Goal: Information Seeking & Learning: Learn about a topic

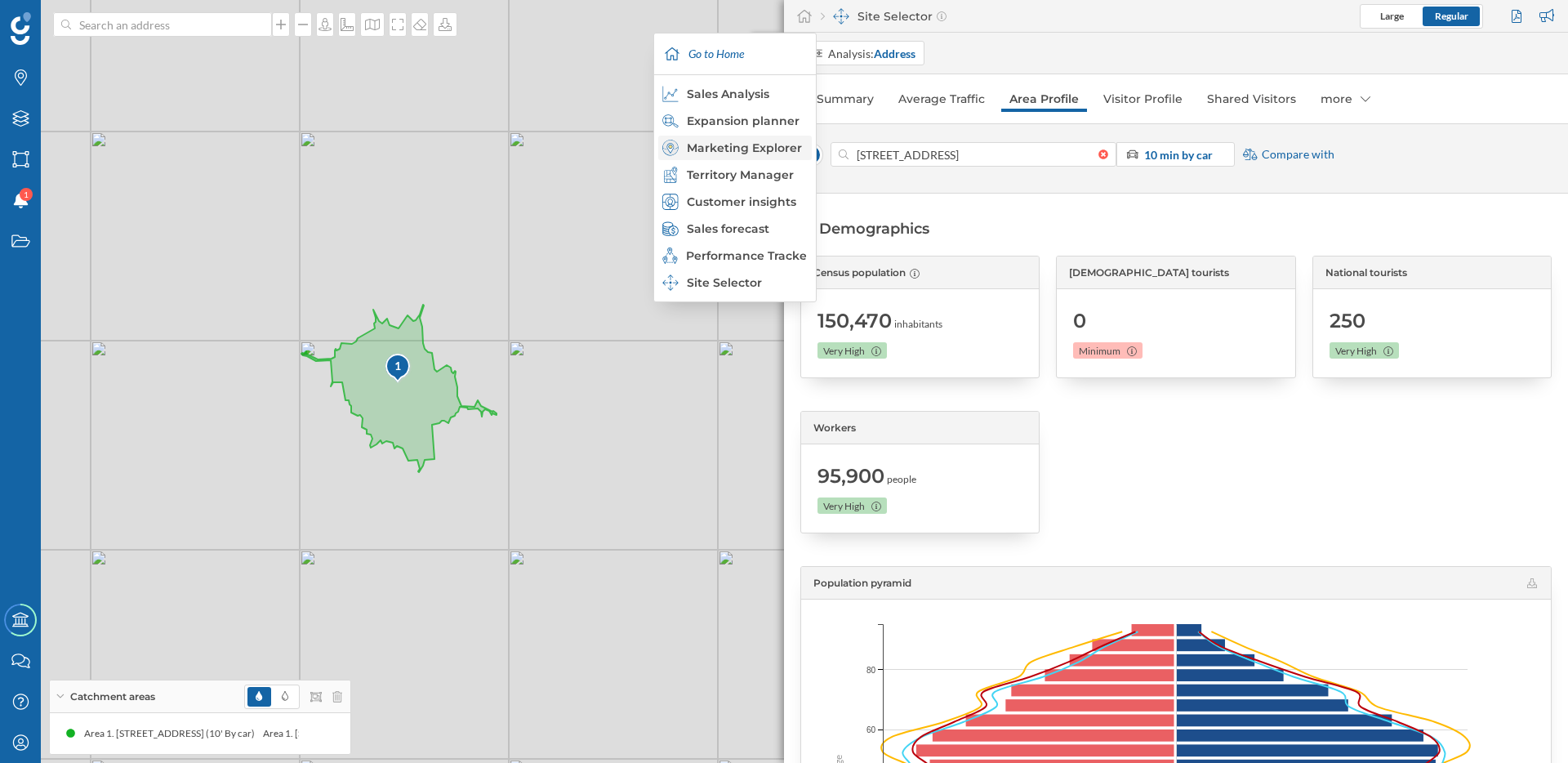
click at [770, 143] on div "Marketing Explorer" at bounding box center [734, 148] width 144 height 16
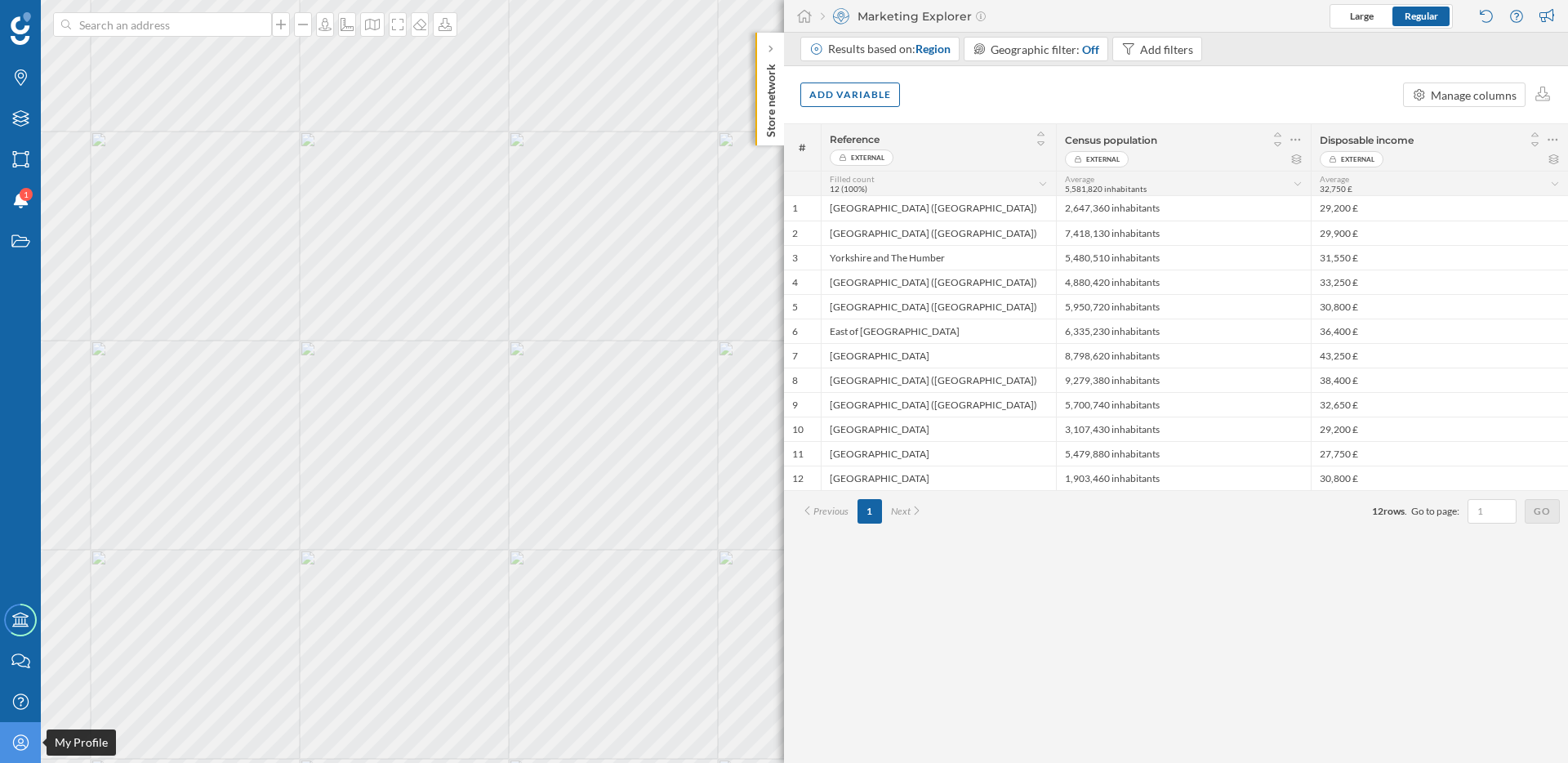
click at [21, 741] on icon "My Profile" at bounding box center [21, 742] width 21 height 16
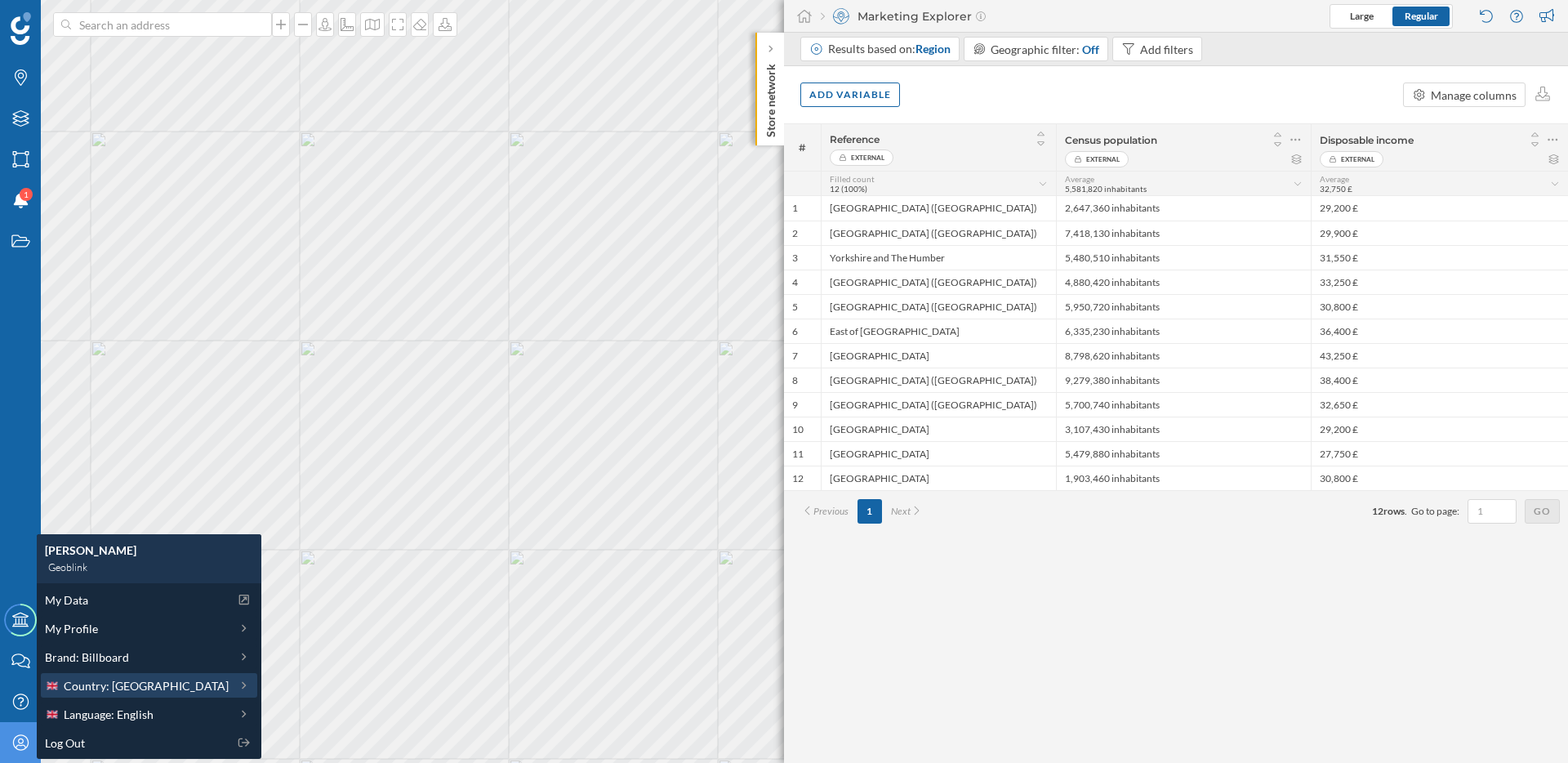
click at [174, 690] on span "Country: [GEOGRAPHIC_DATA]" at bounding box center [146, 685] width 165 height 17
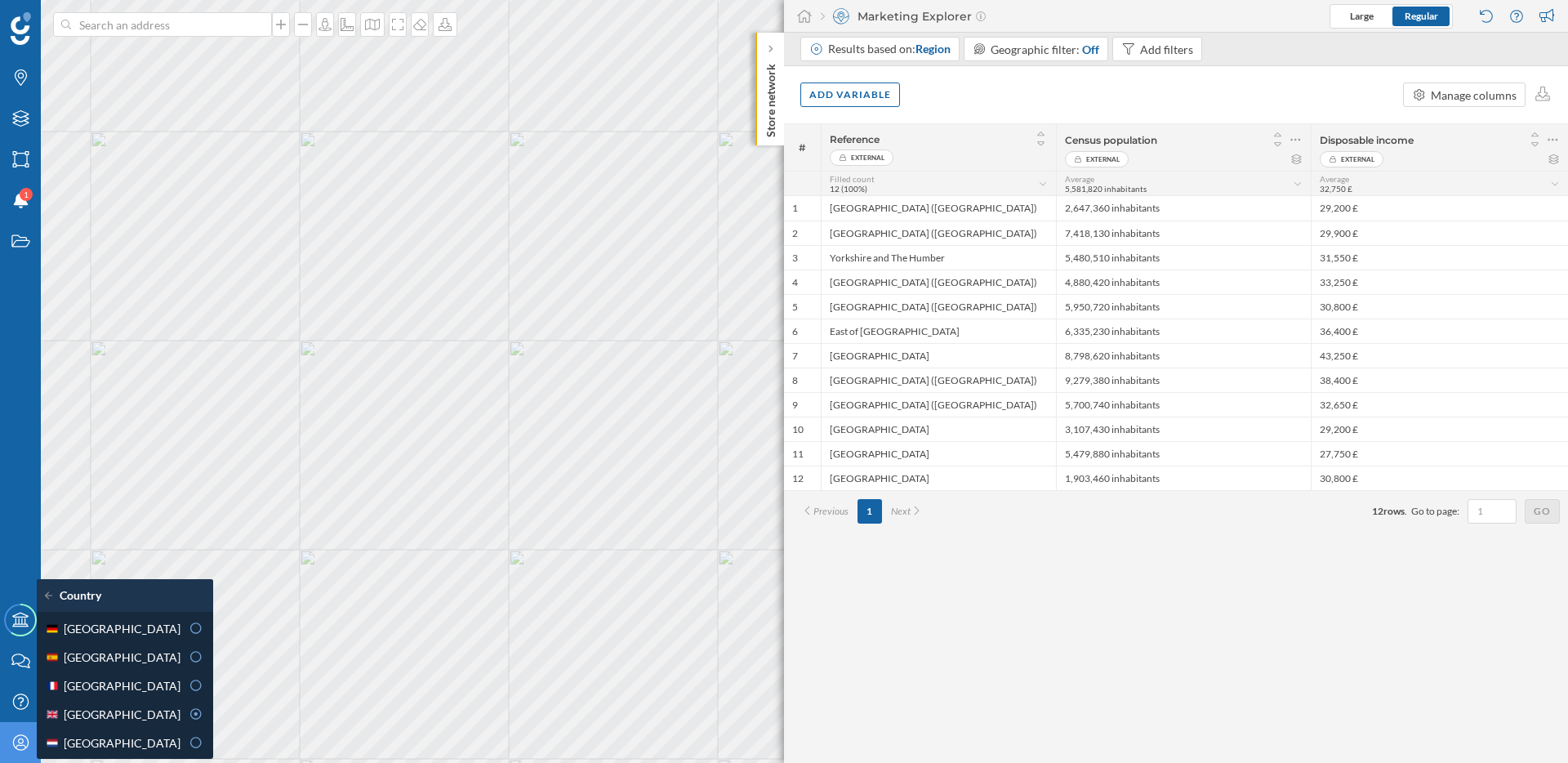
click at [174, 690] on div "[GEOGRAPHIC_DATA]" at bounding box center [124, 685] width 159 height 17
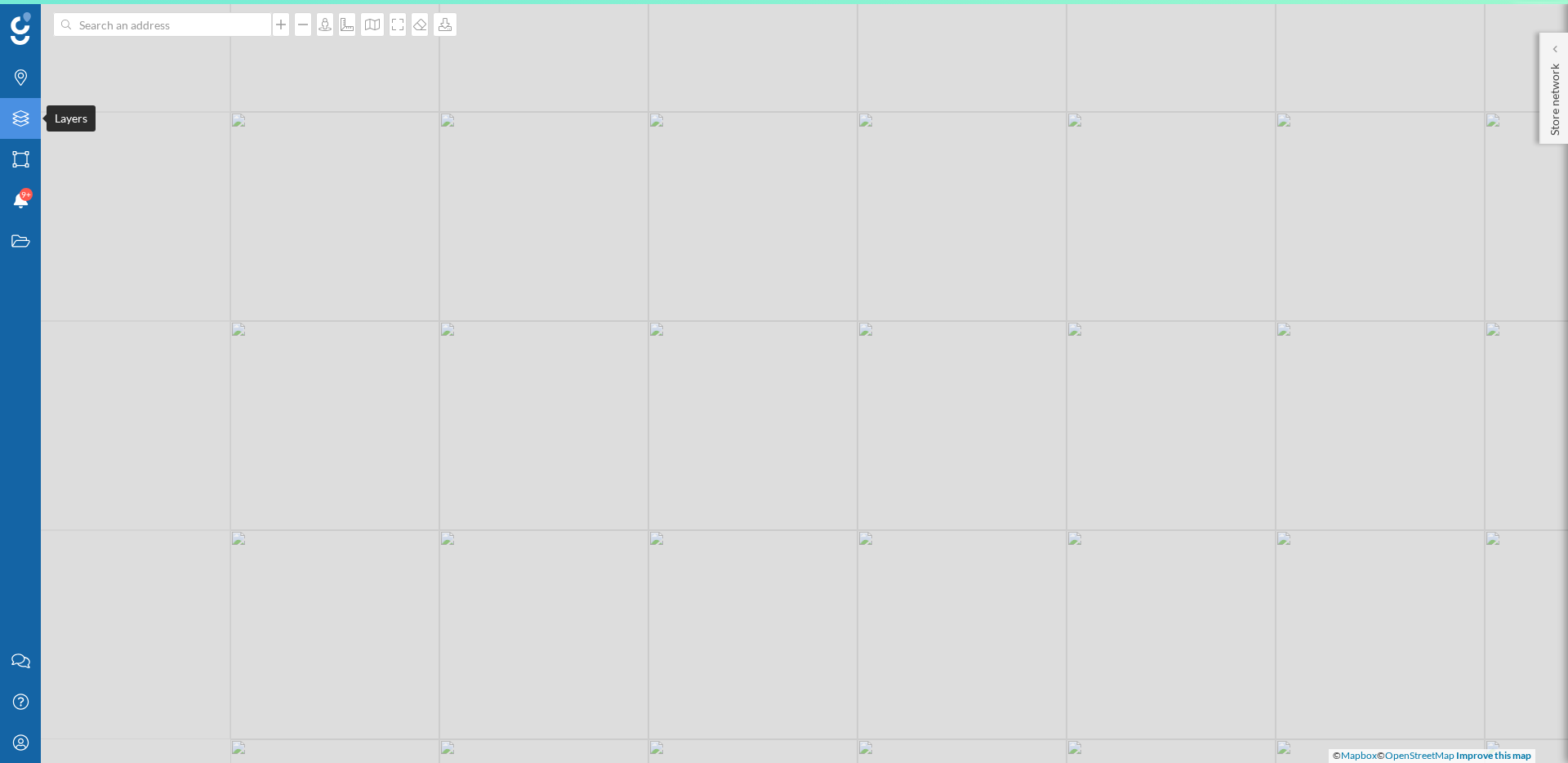
click at [26, 115] on icon at bounding box center [20, 118] width 16 height 16
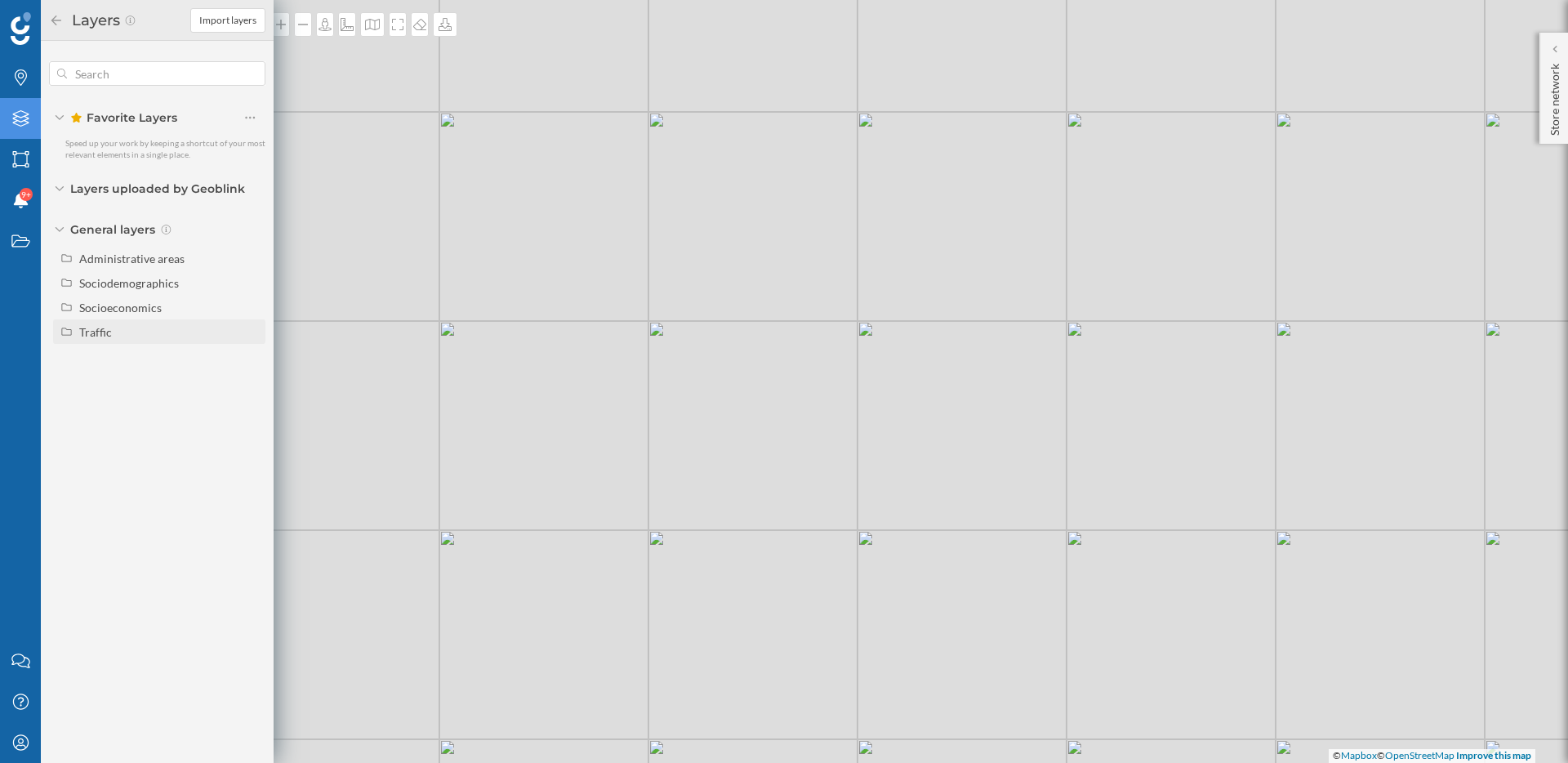
click at [95, 326] on div "Traffic" at bounding box center [95, 332] width 33 height 14
click at [127, 377] on div "Footfall" at bounding box center [142, 380] width 113 height 17
click at [249, 377] on input "Footfall" at bounding box center [254, 381] width 11 height 11
radio input "true"
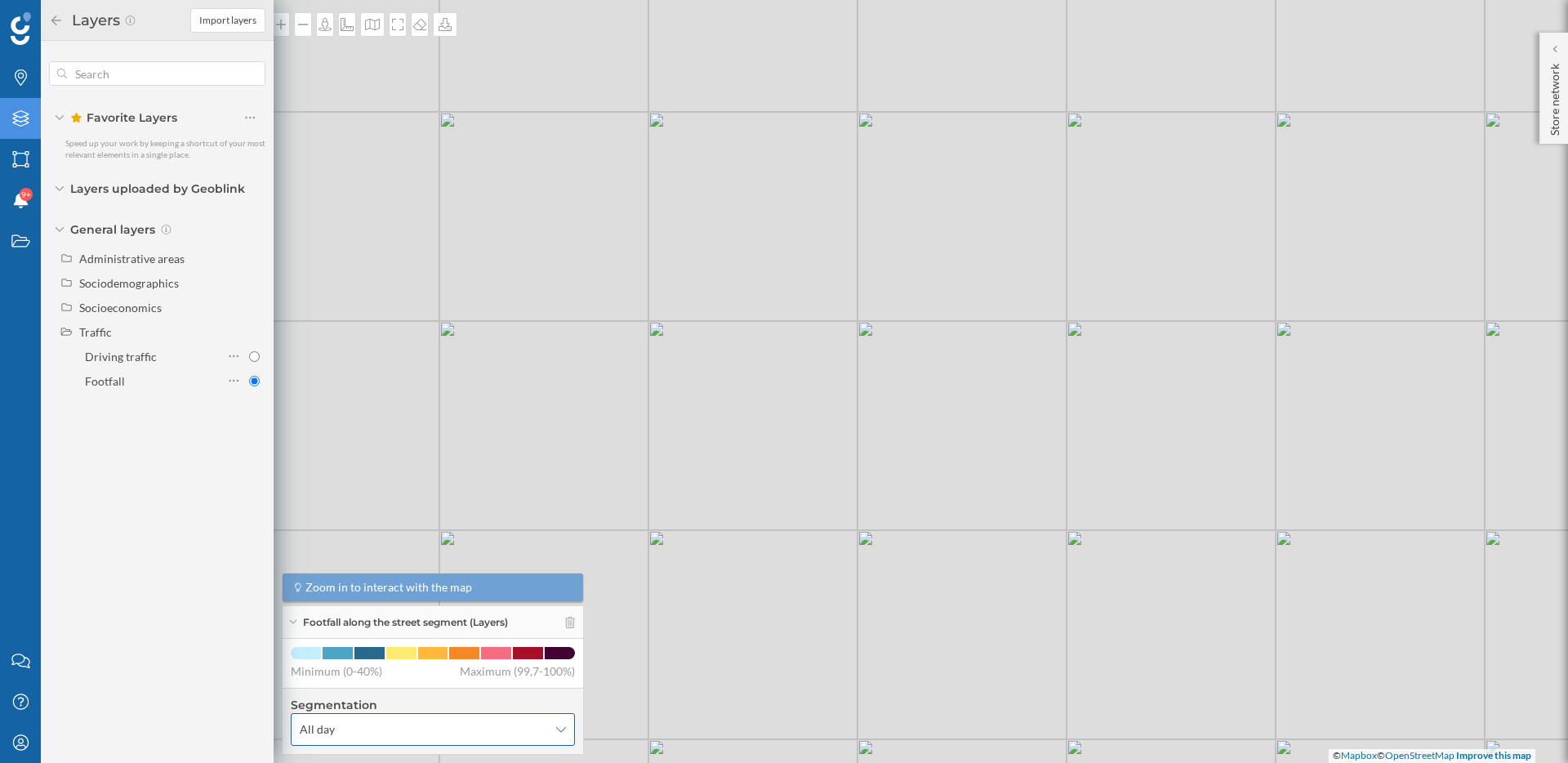
click at [488, 732] on span "All day" at bounding box center [423, 729] width 248 height 16
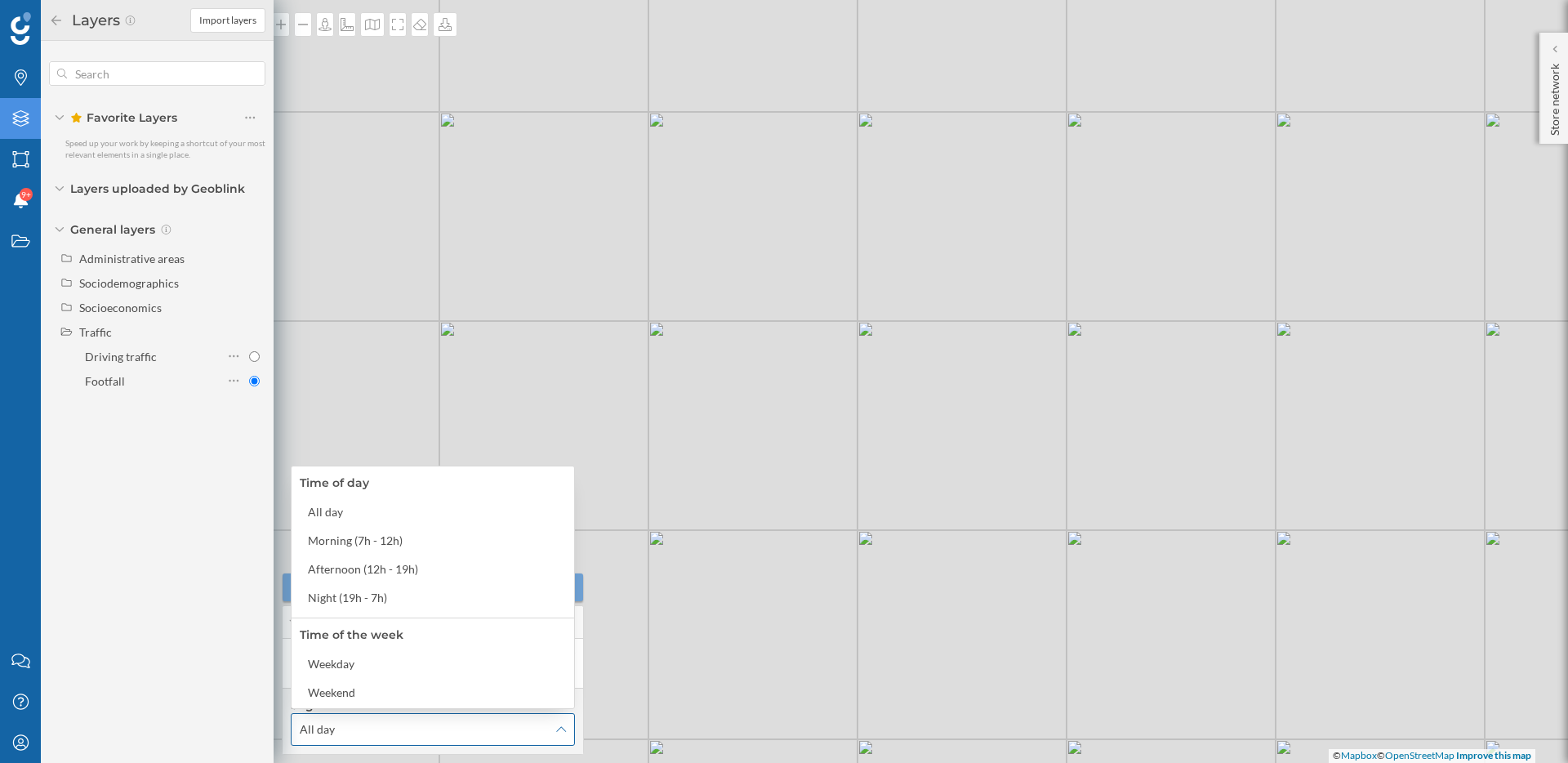
click at [499, 724] on span "All day" at bounding box center [423, 729] width 248 height 16
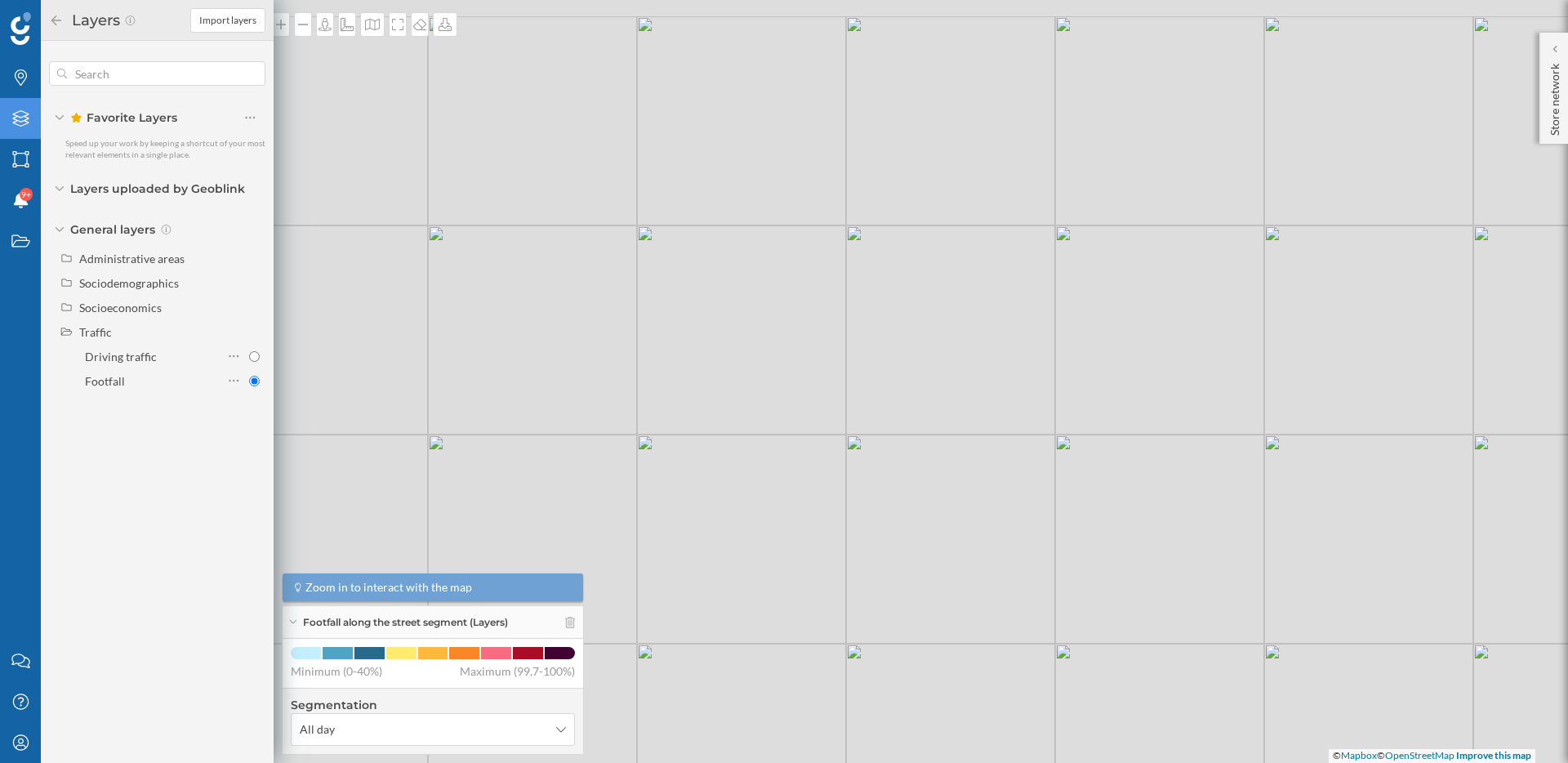
drag, startPoint x: 977, startPoint y: 326, endPoint x: 896, endPoint y: 442, distance: 141.5
click at [896, 442] on div "© Mapbox © OpenStreetMap Improve this map" at bounding box center [784, 381] width 1568 height 763
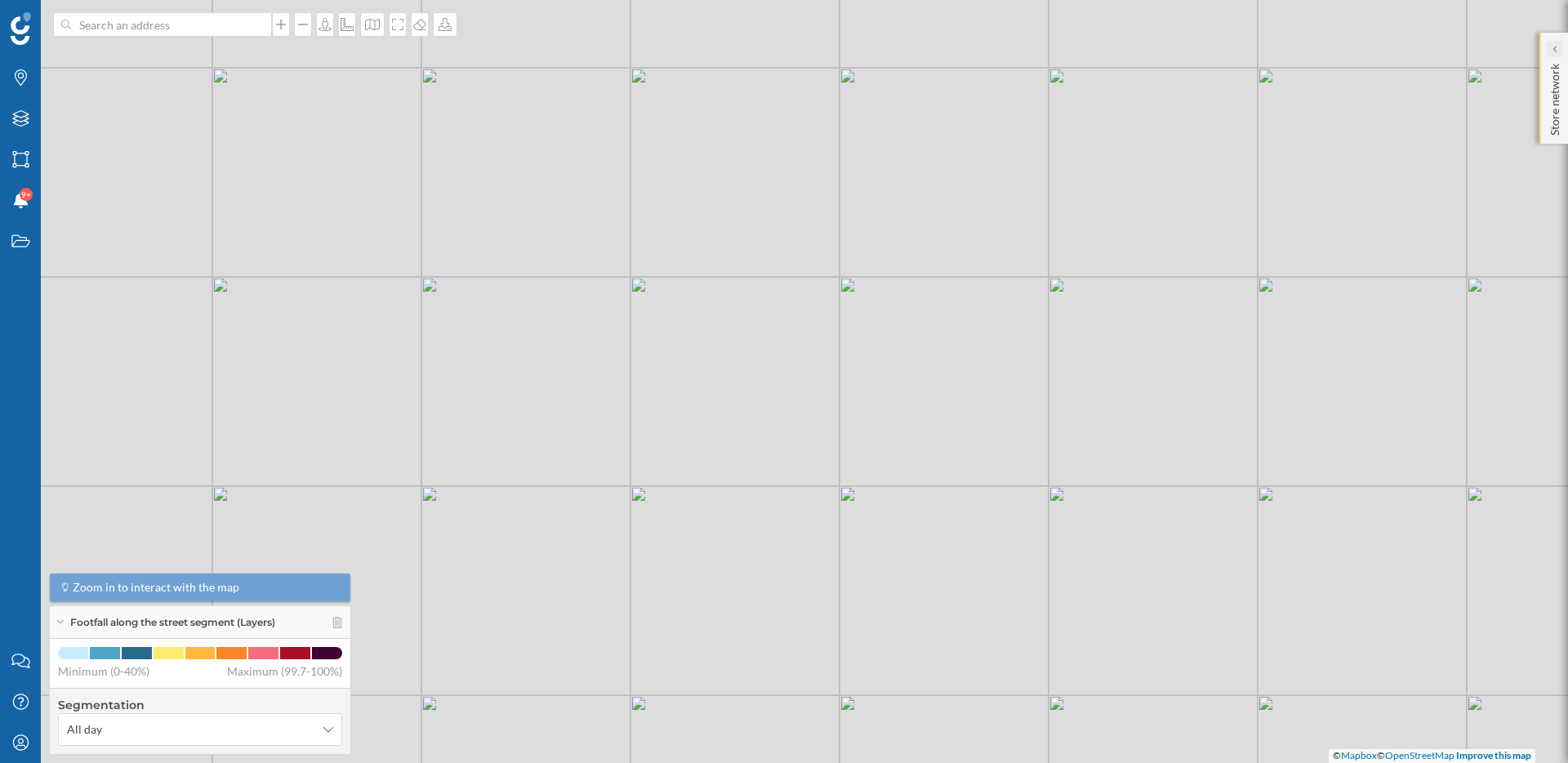
click at [1557, 42] on div at bounding box center [1554, 49] width 16 height 16
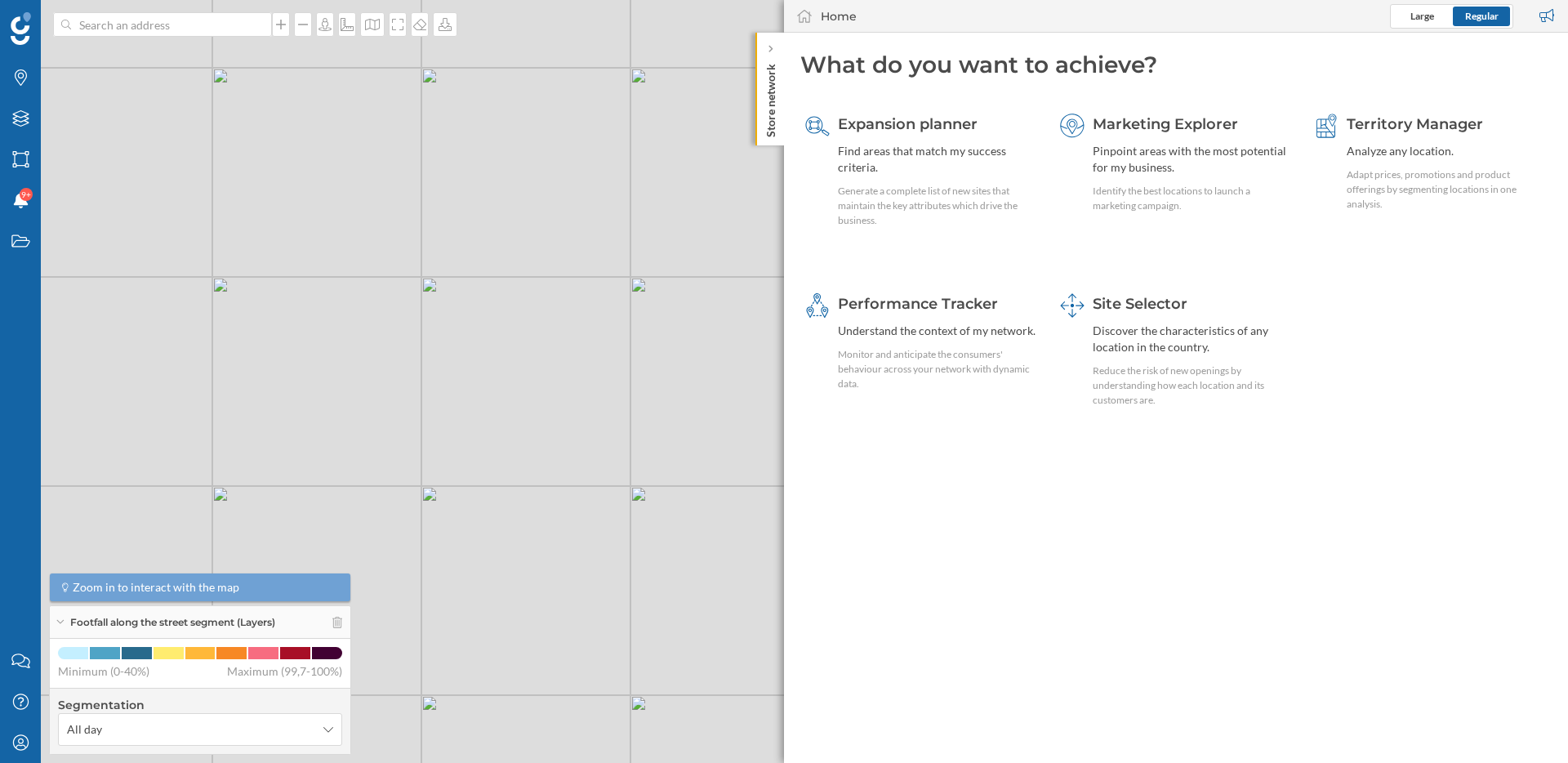
drag, startPoint x: 537, startPoint y: 360, endPoint x: 597, endPoint y: 548, distance: 197.3
click at [597, 543] on div "© Mapbox © OpenStreetMap Improve this map" at bounding box center [784, 381] width 1568 height 763
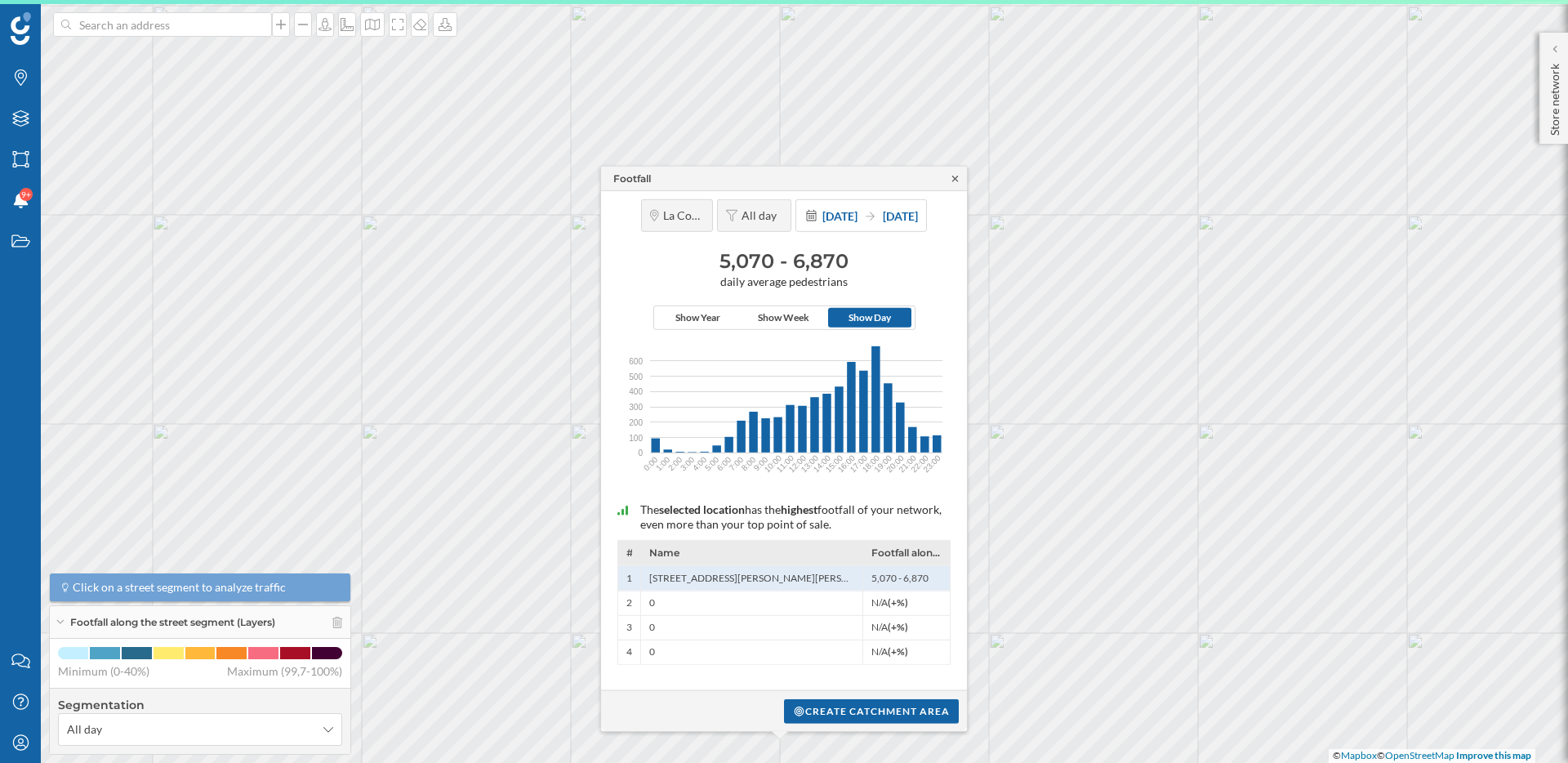
click at [954, 177] on icon at bounding box center [955, 179] width 6 height 6
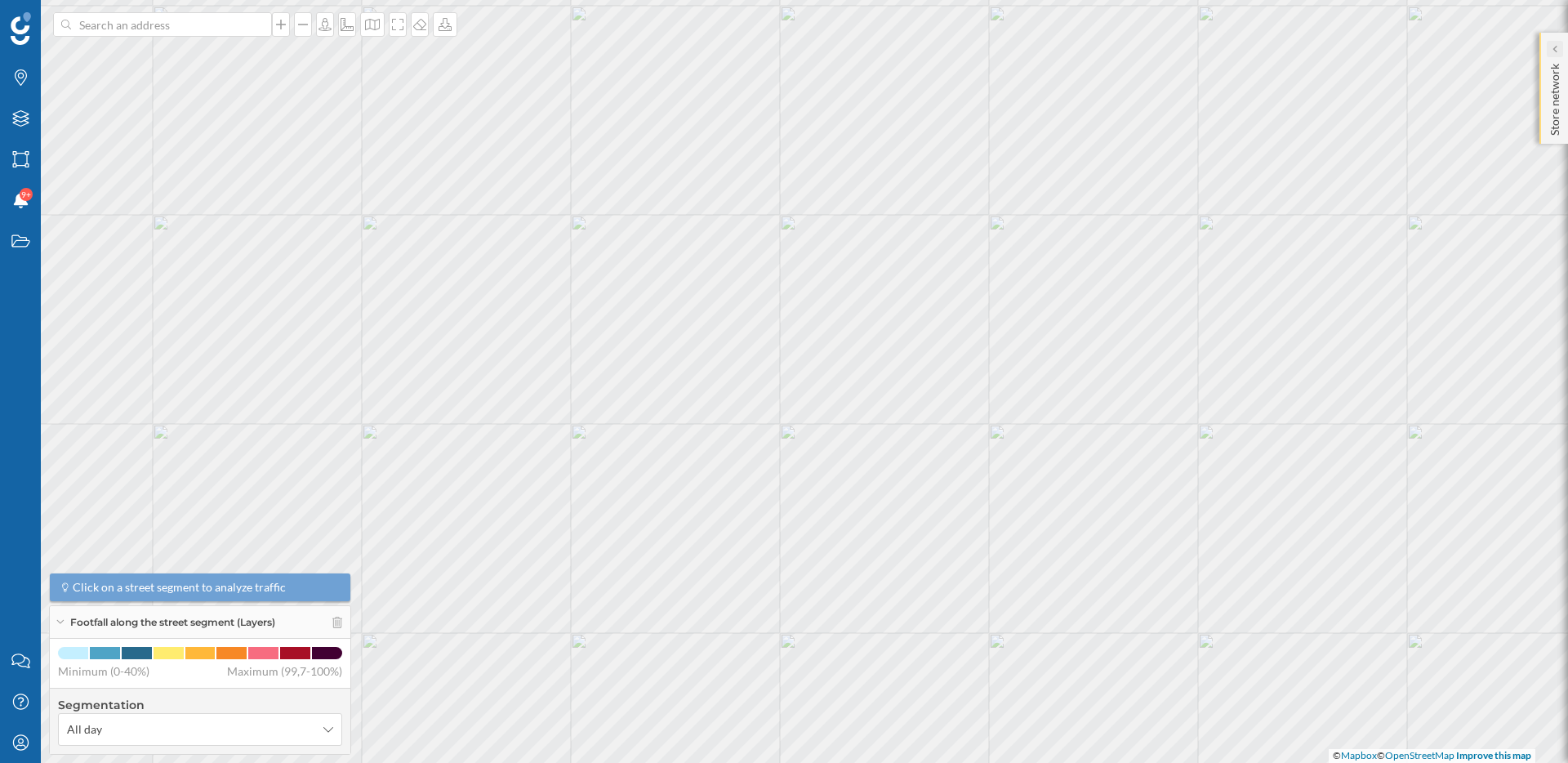
click at [1556, 45] on icon at bounding box center [1553, 49] width 5 height 8
click at [957, 679] on icon at bounding box center [955, 678] width 6 height 6
click at [1555, 53] on icon at bounding box center [1553, 49] width 5 height 10
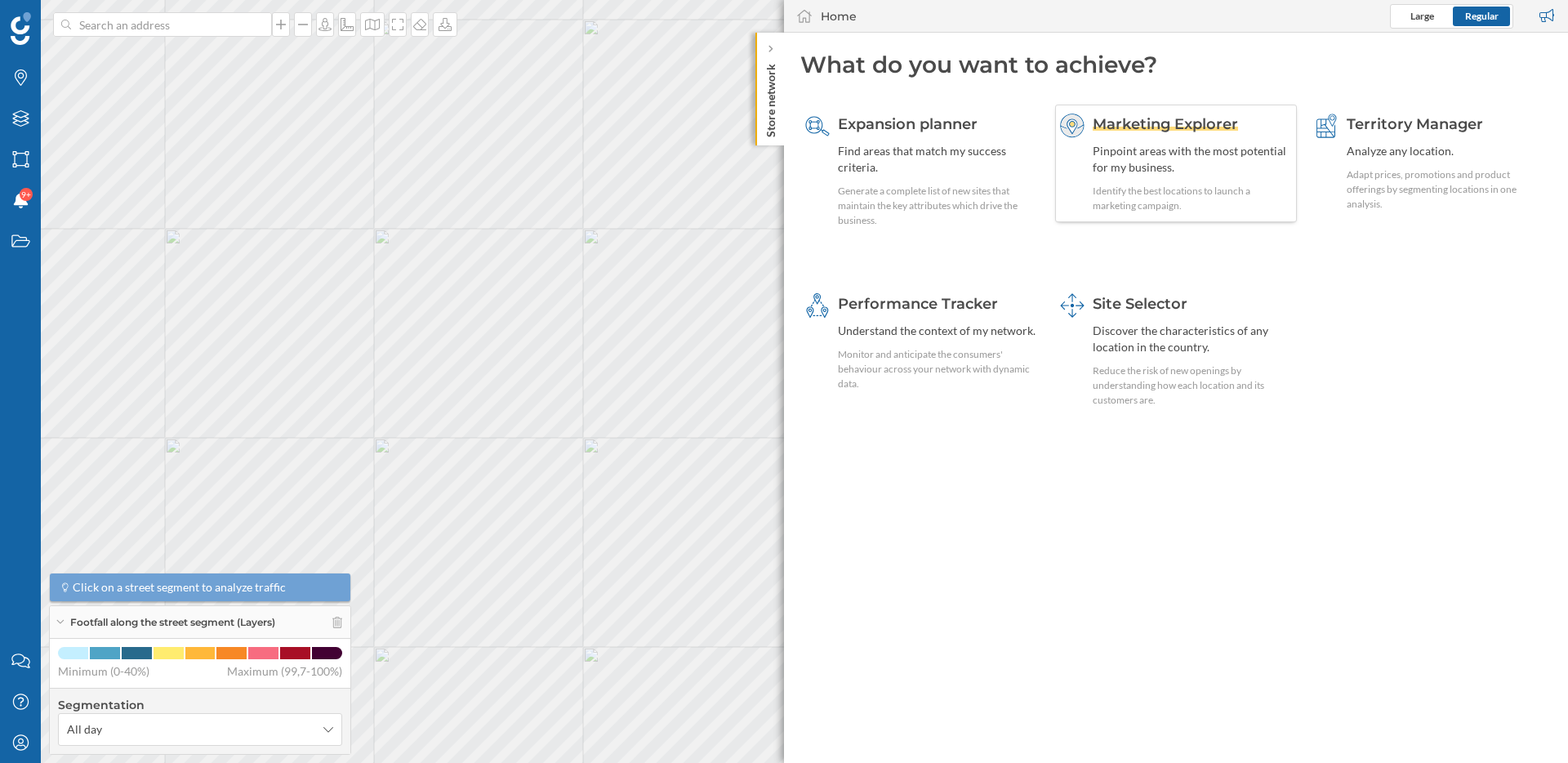
click at [1169, 188] on div "Identify the best locations to launch a marketing campaign." at bounding box center [1193, 198] width 200 height 30
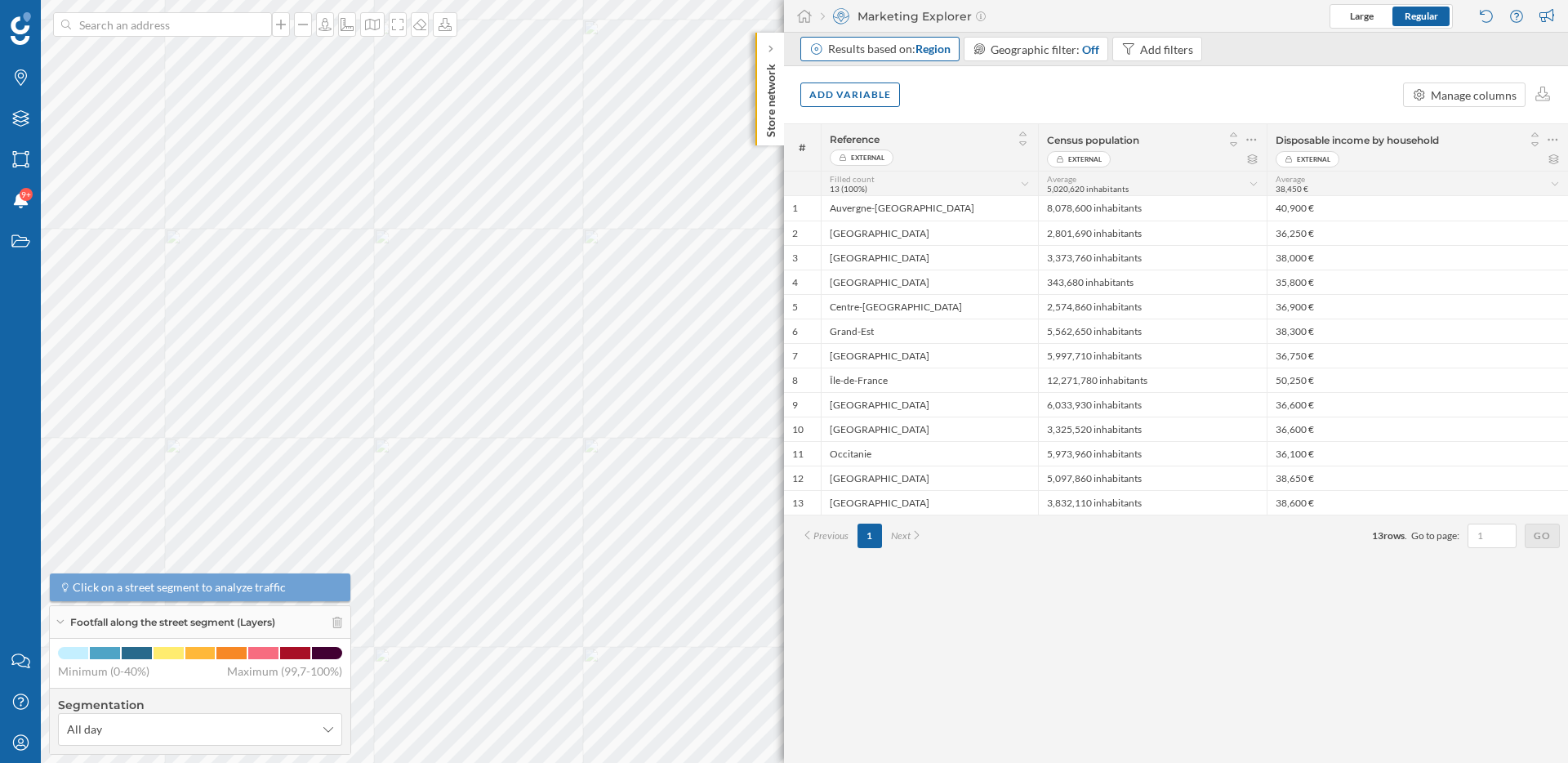
click at [933, 51] on span "Region" at bounding box center [932, 49] width 35 height 14
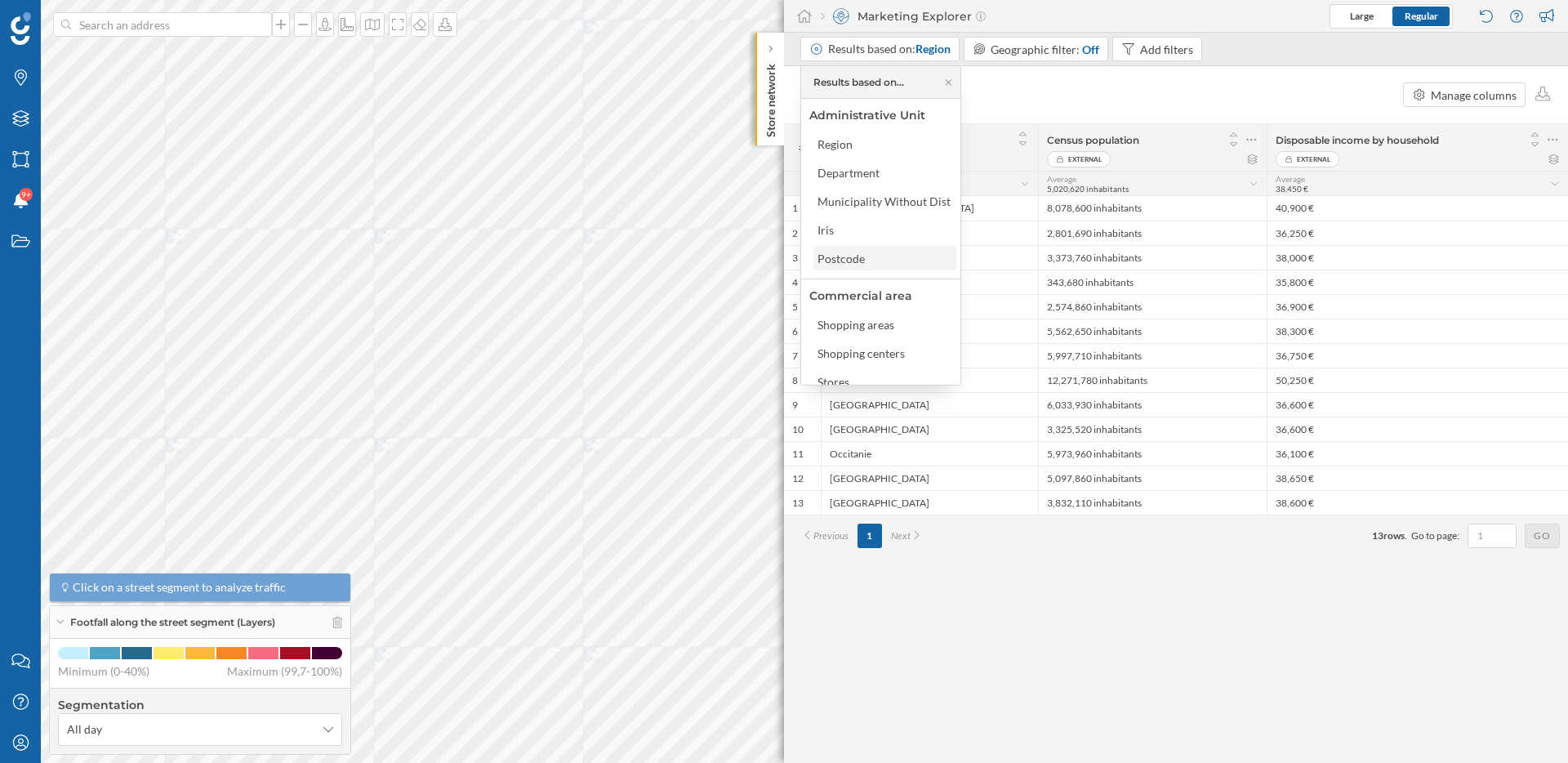
click at [876, 254] on div "Postcode" at bounding box center [884, 258] width 133 height 17
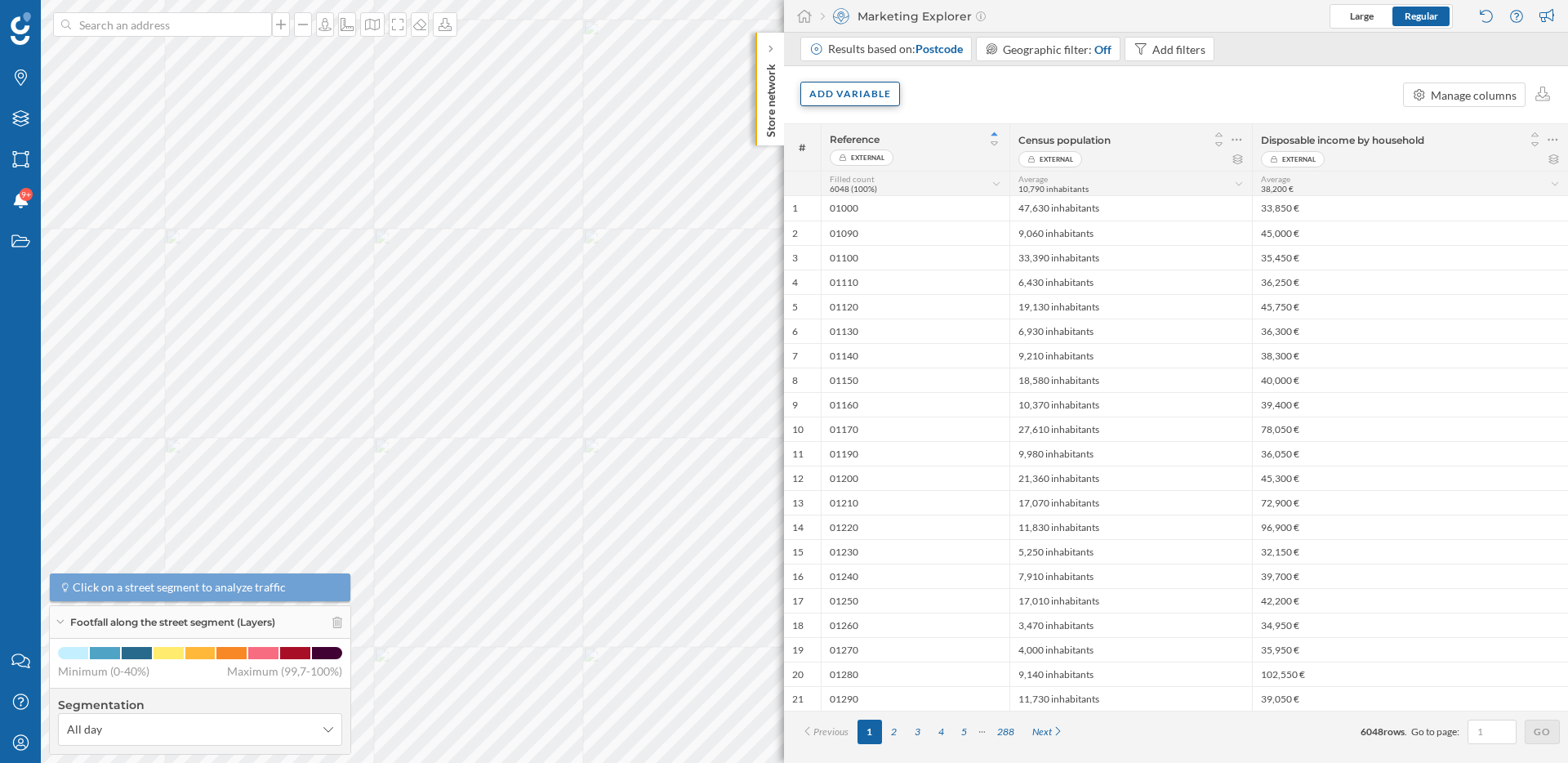
click at [855, 98] on div "Add variable" at bounding box center [850, 93] width 99 height 25
click at [874, 150] on div "External variables" at bounding box center [903, 161] width 194 height 25
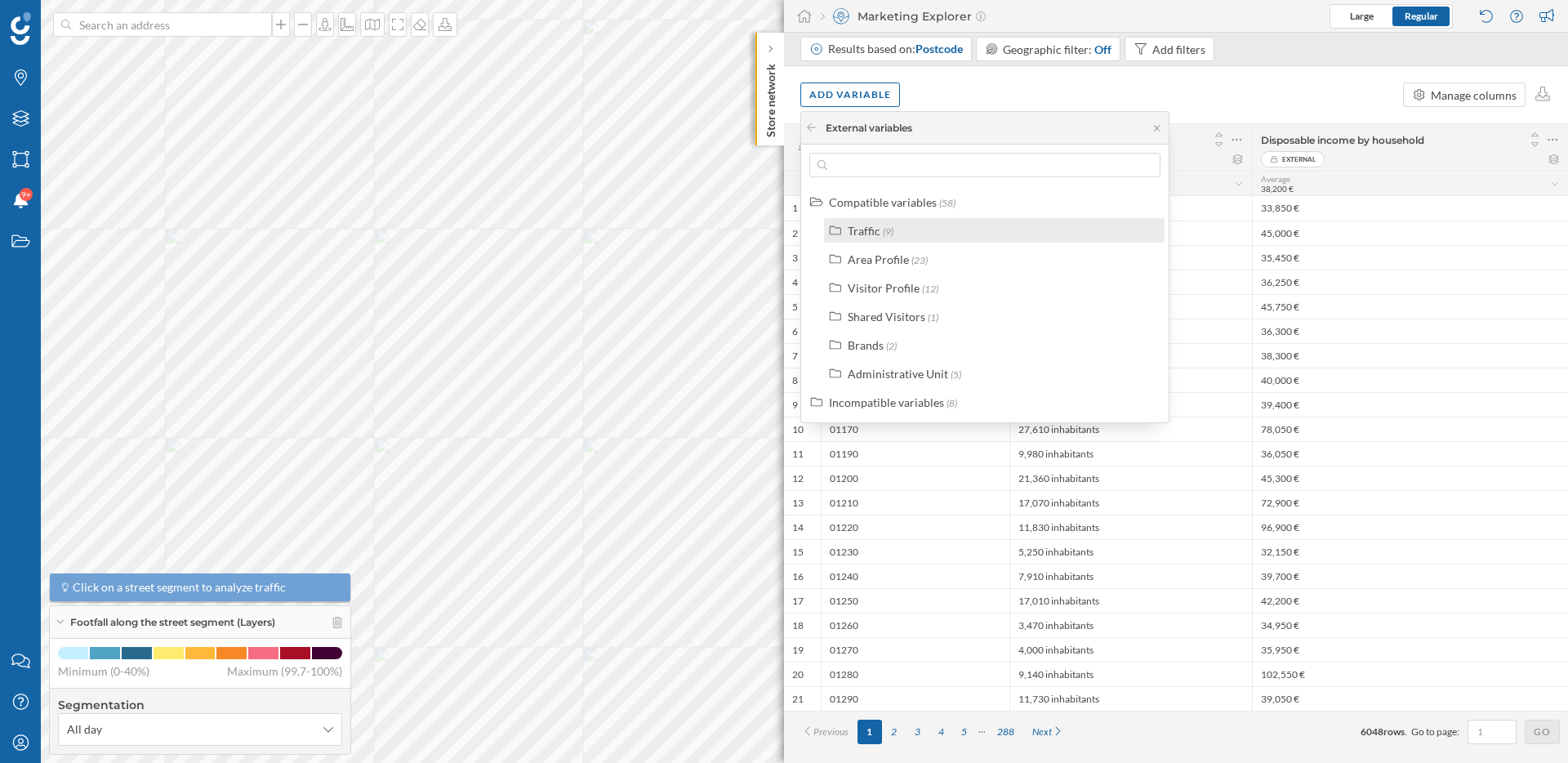
click at [883, 233] on span "(9)" at bounding box center [888, 231] width 11 height 12
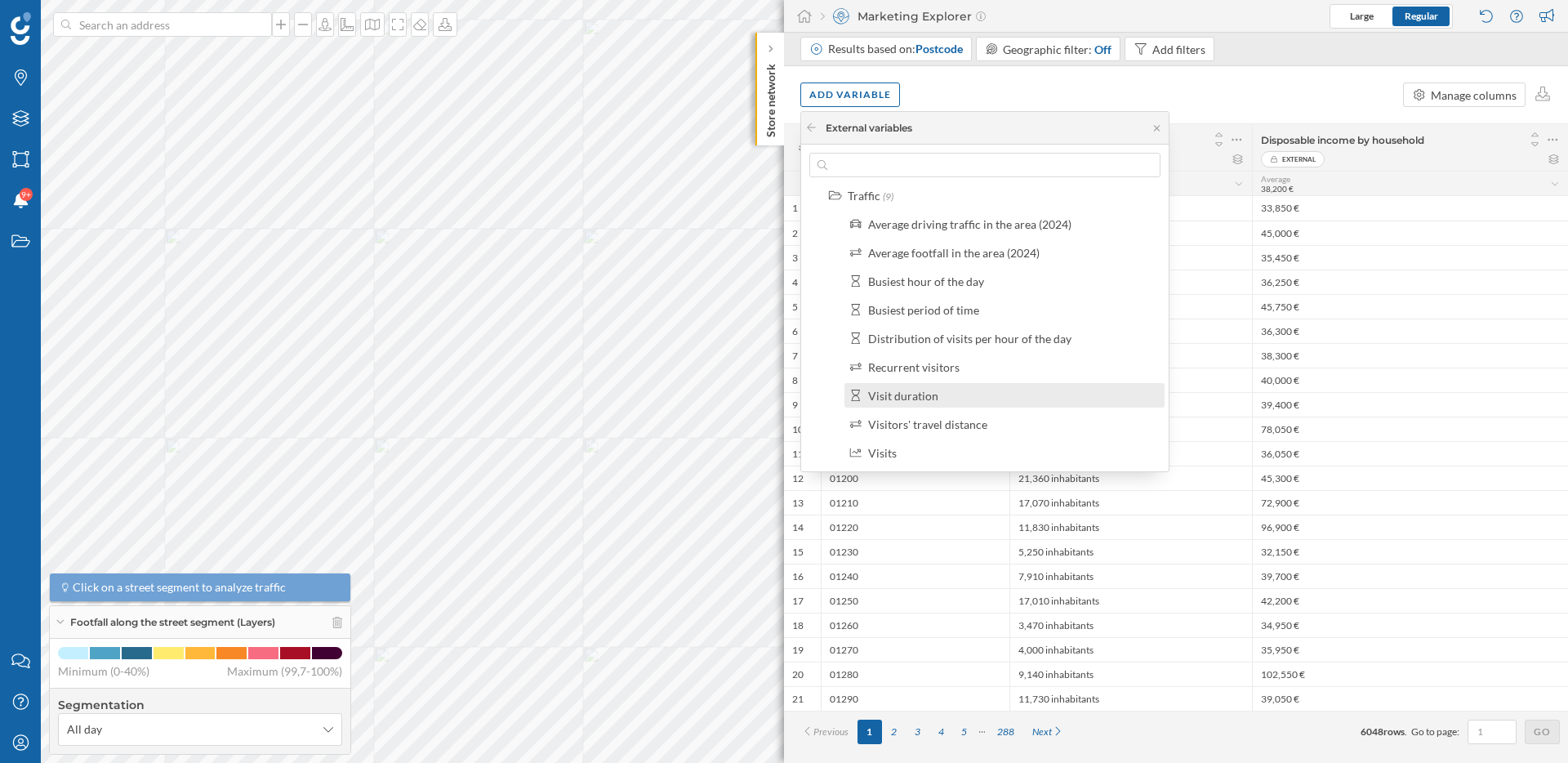
scroll to position [41, 0]
click at [991, 436] on div "Visits" at bounding box center [1004, 446] width 320 height 25
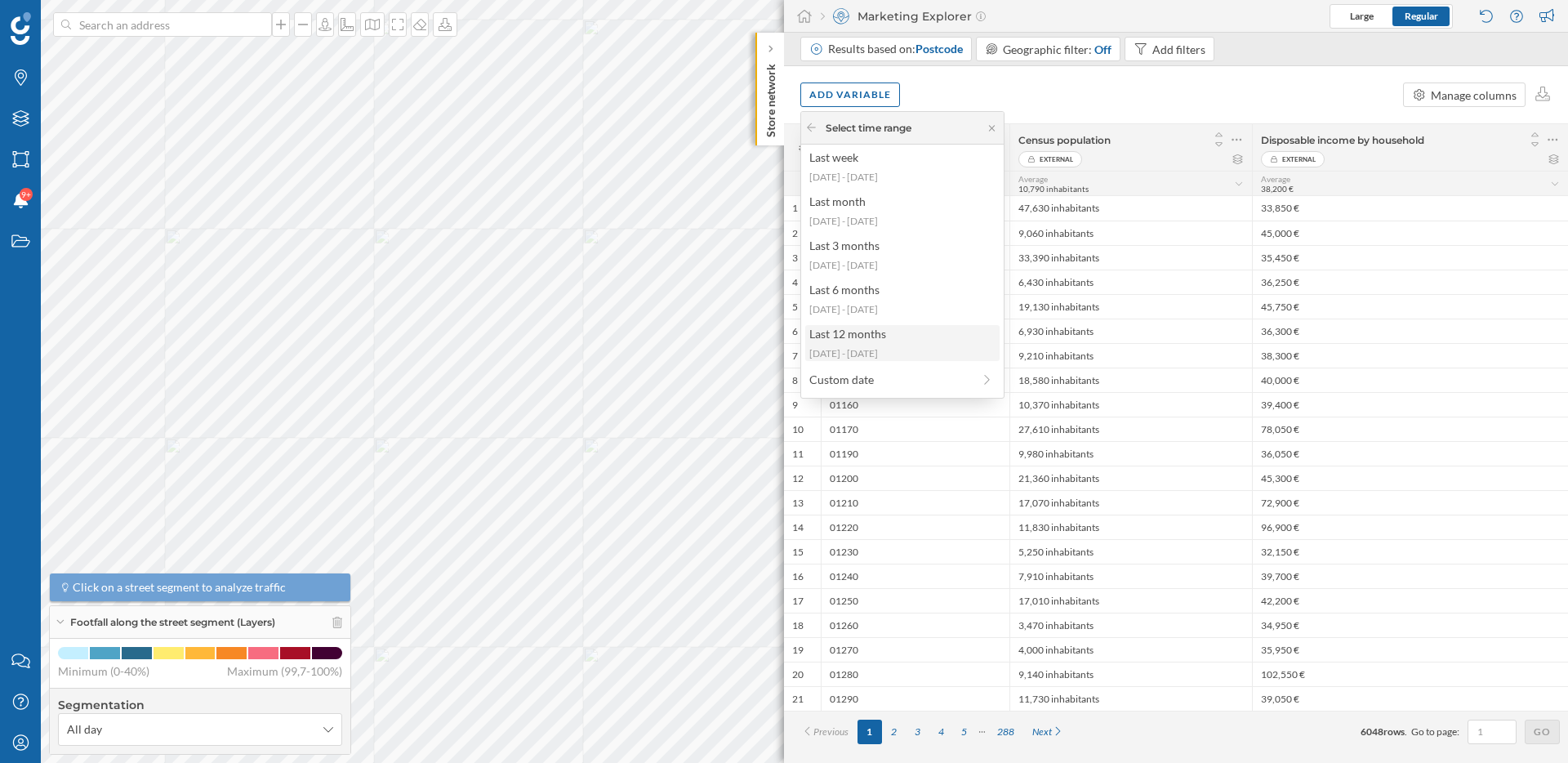
click at [940, 346] on div "[DATE] - [DATE]" at bounding box center [902, 353] width 184 height 15
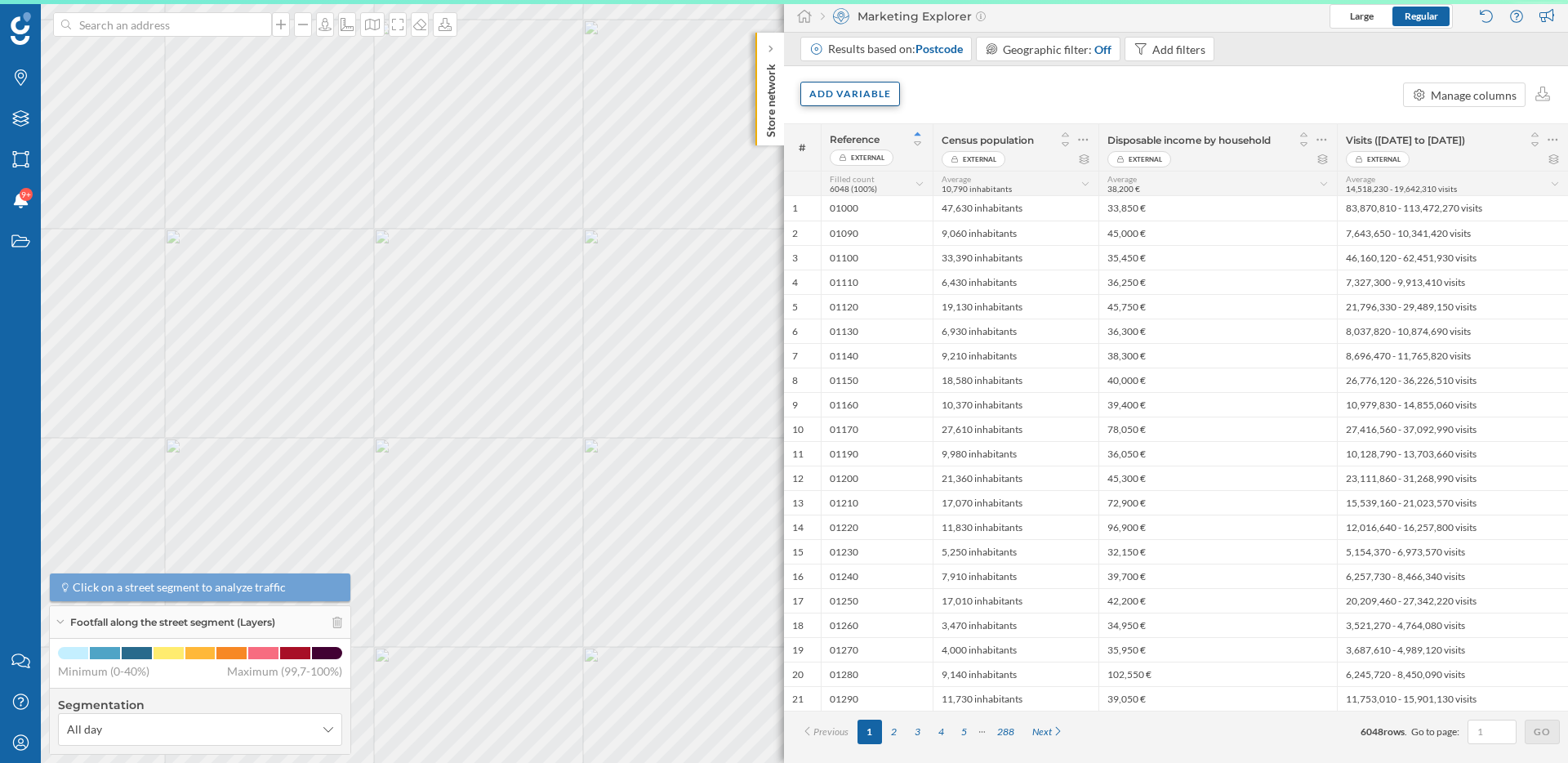
scroll to position [0, 0]
click at [872, 91] on div "Add variable" at bounding box center [850, 93] width 99 height 25
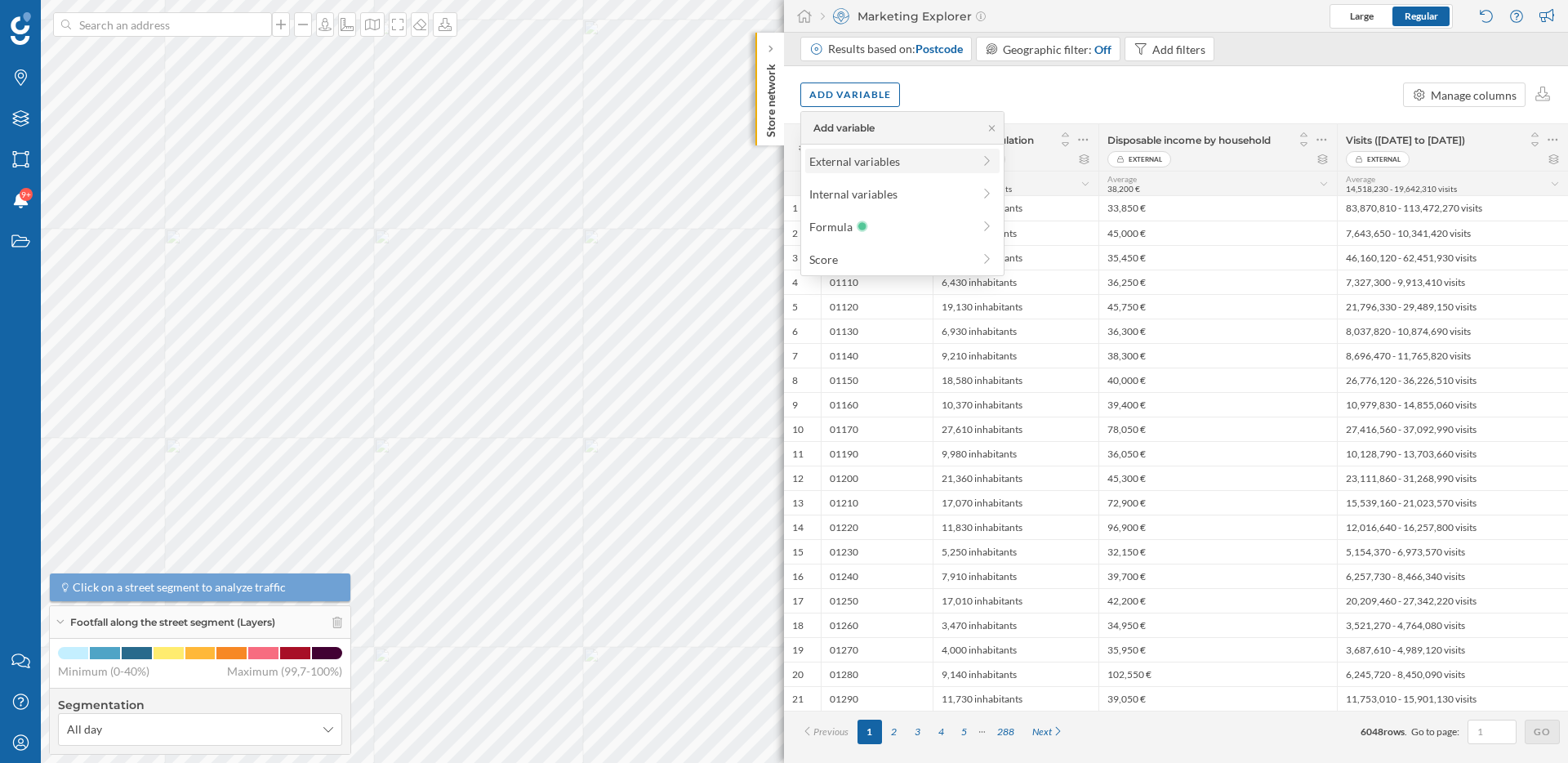
click at [873, 159] on div "External variables" at bounding box center [891, 161] width 163 height 17
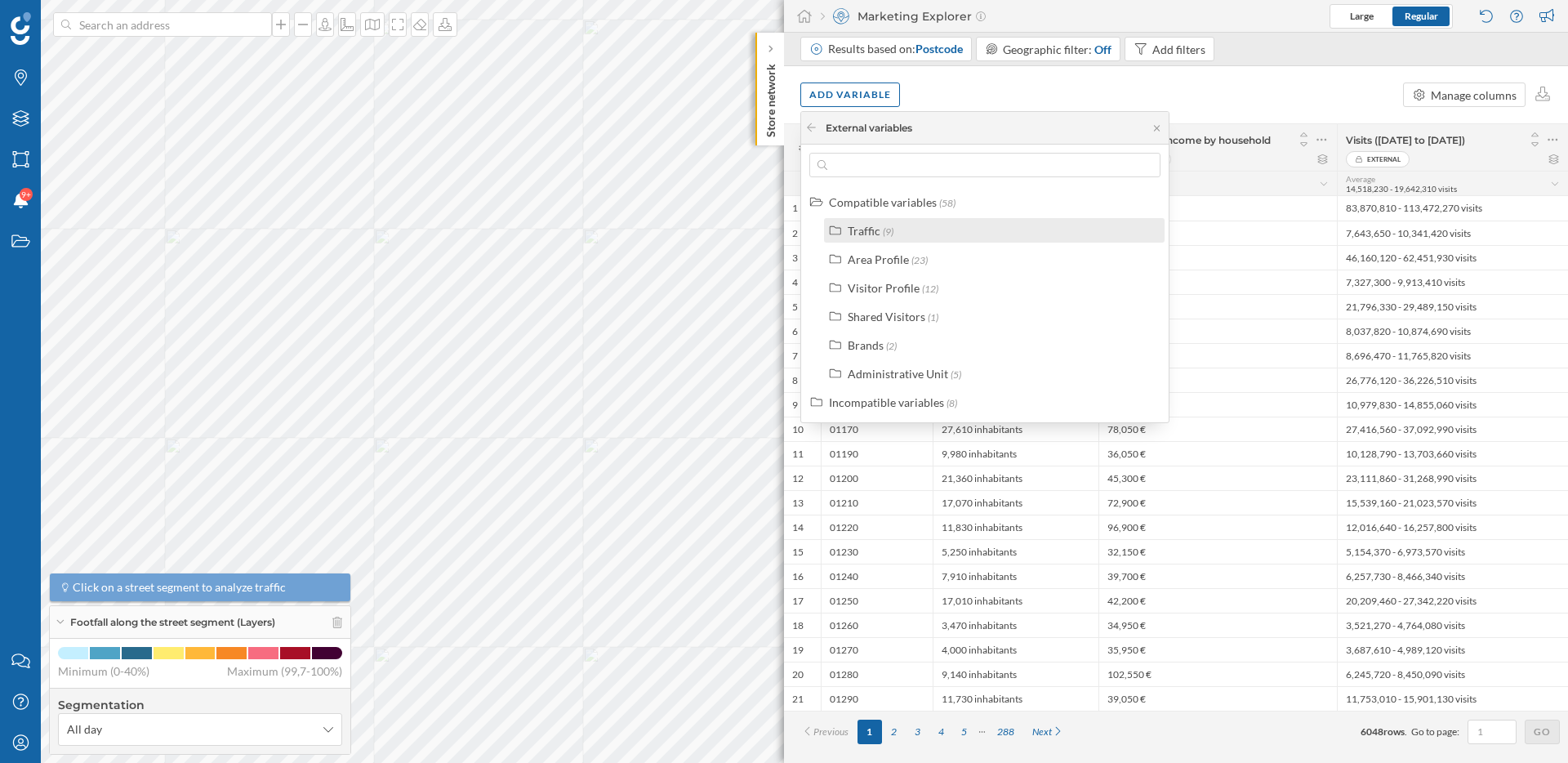
click at [862, 232] on div "Traffic" at bounding box center [864, 231] width 33 height 14
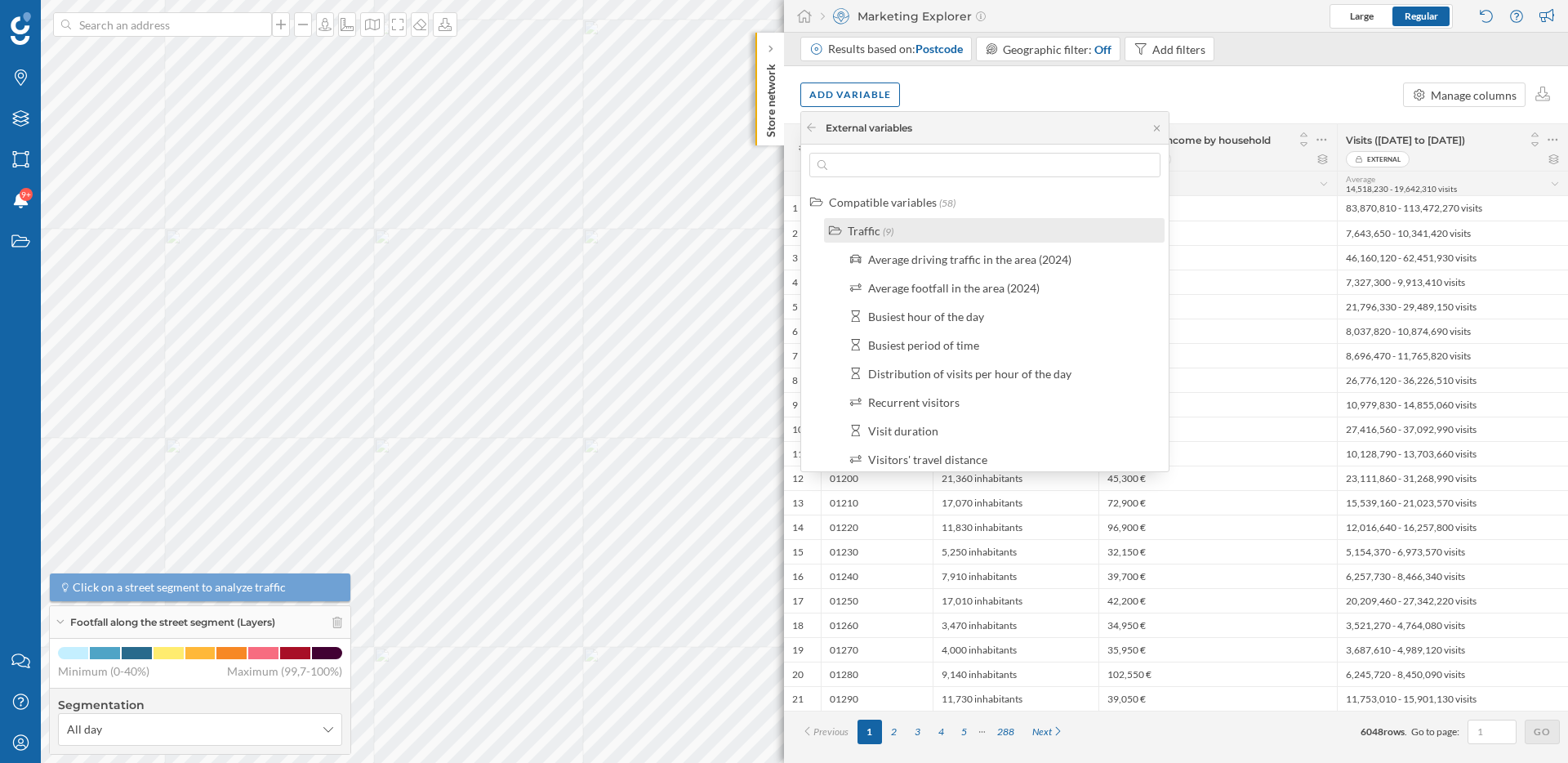
click at [875, 228] on div "Traffic" at bounding box center [864, 231] width 33 height 14
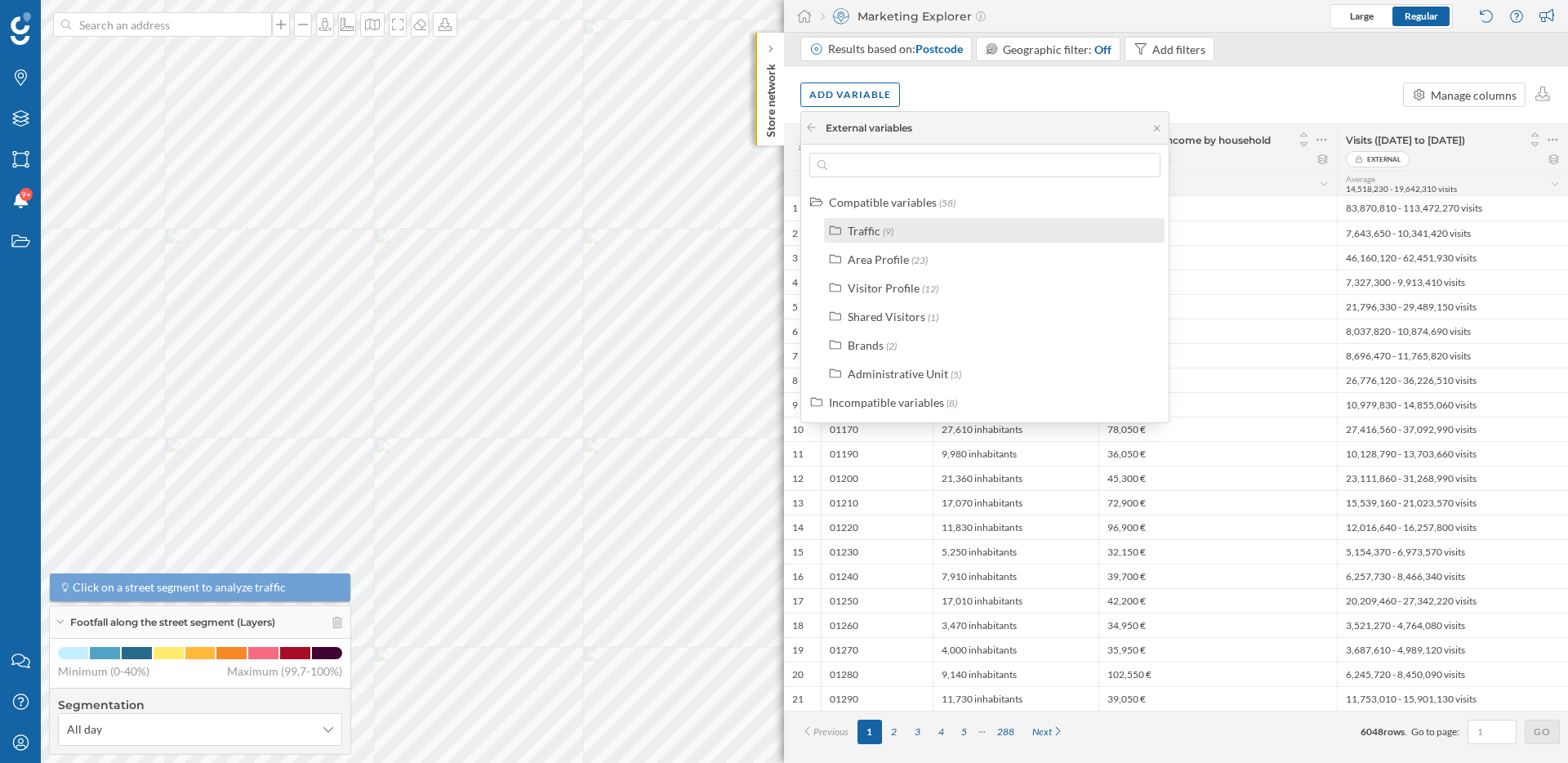
click at [875, 228] on div "Traffic" at bounding box center [864, 231] width 33 height 14
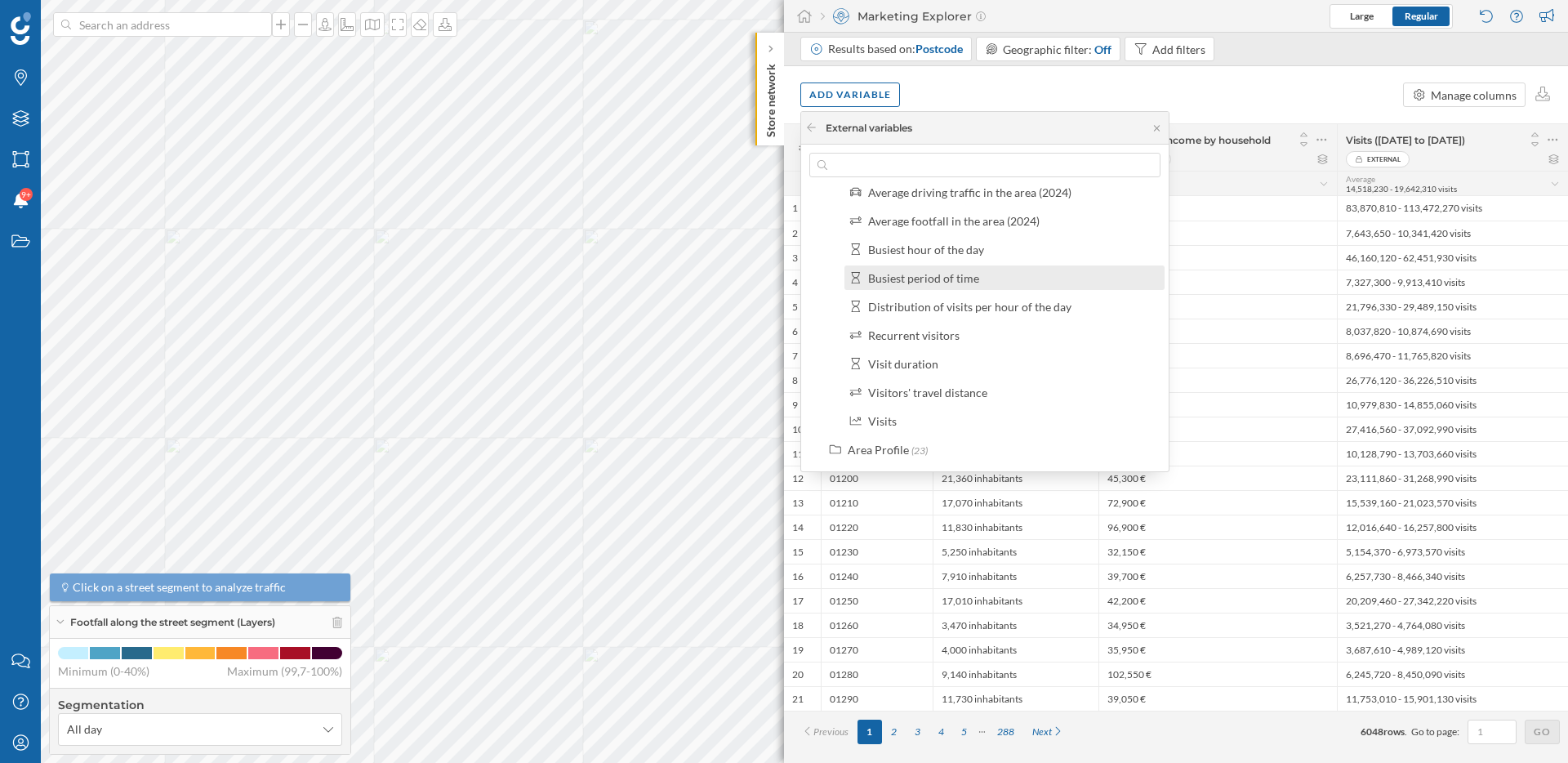
scroll to position [67, 0]
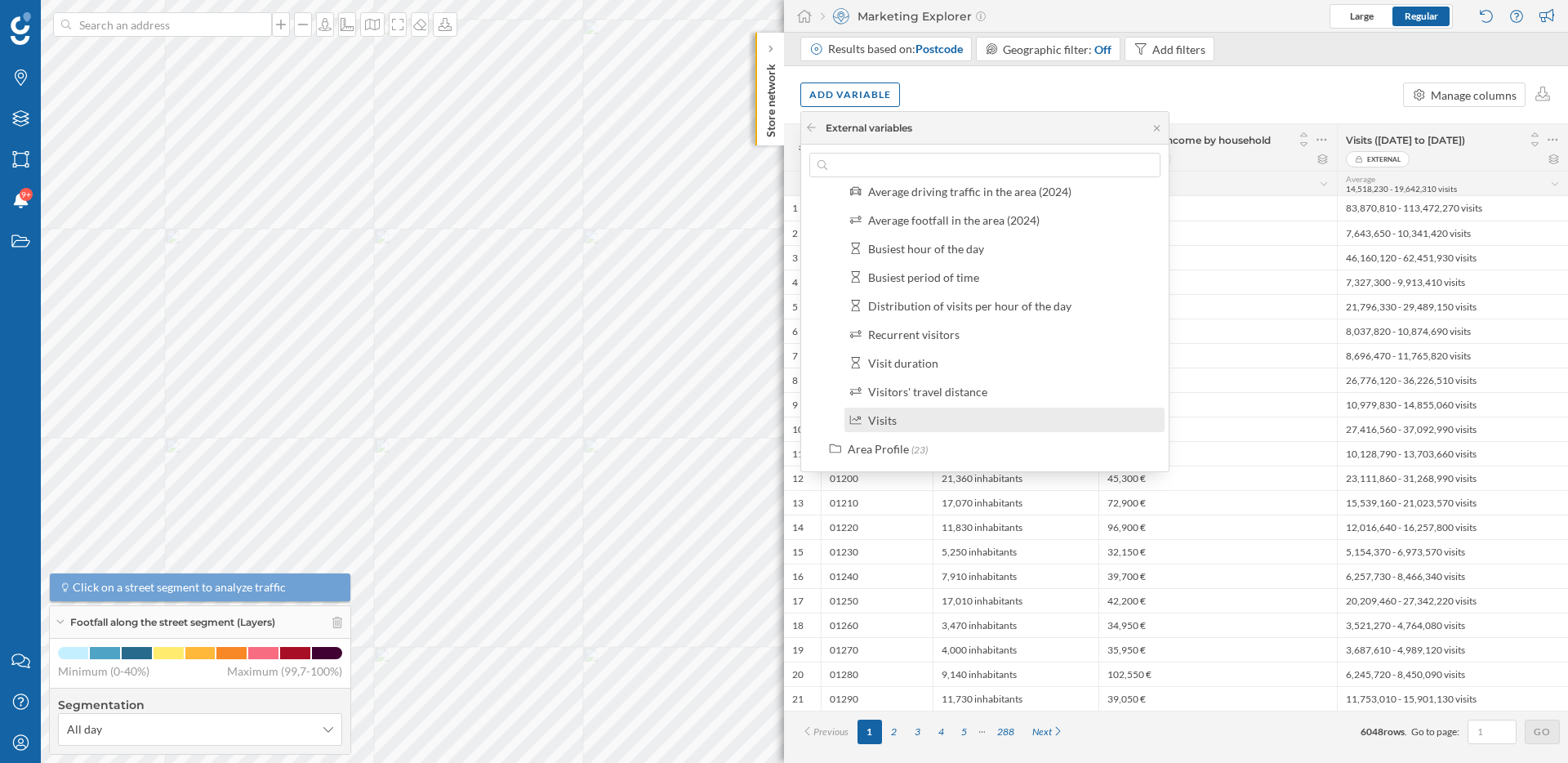
click at [931, 409] on div "Visits" at bounding box center [1004, 420] width 320 height 25
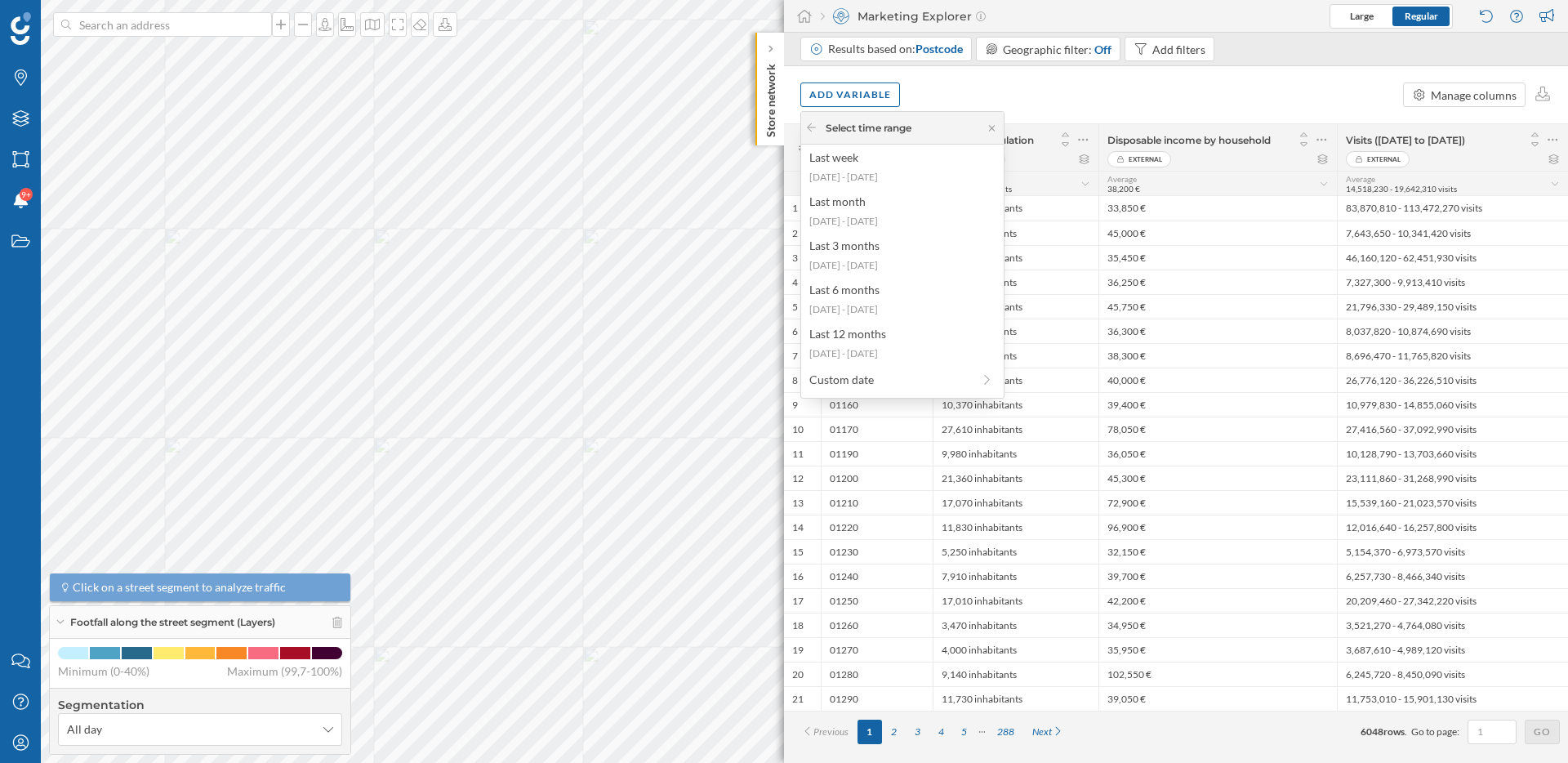
click at [810, 118] on div "Select time range" at bounding box center [903, 128] width 202 height 33
click at [815, 126] on icon at bounding box center [811, 127] width 12 height 10
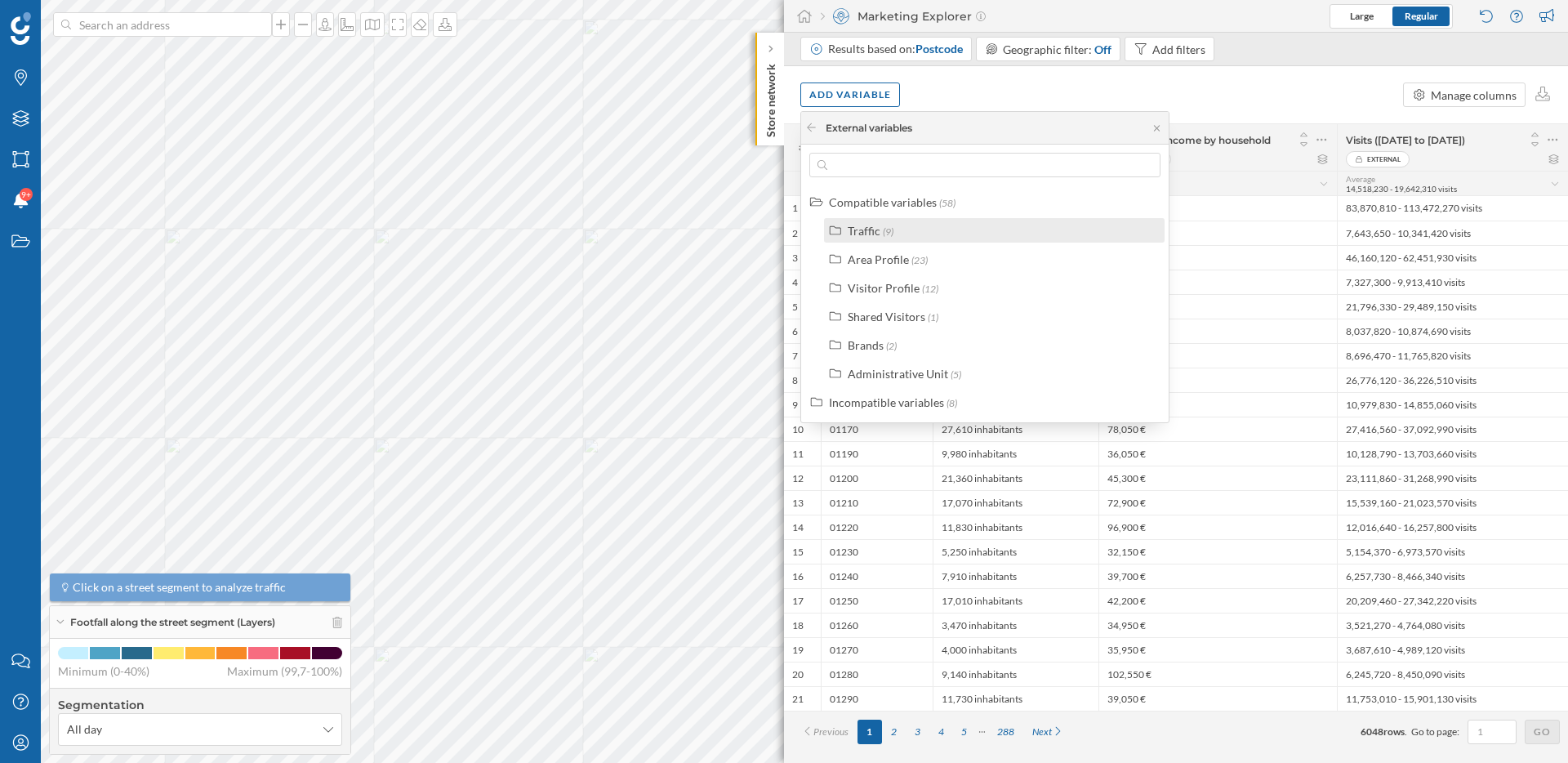
click at [866, 224] on div "Traffic" at bounding box center [864, 231] width 33 height 14
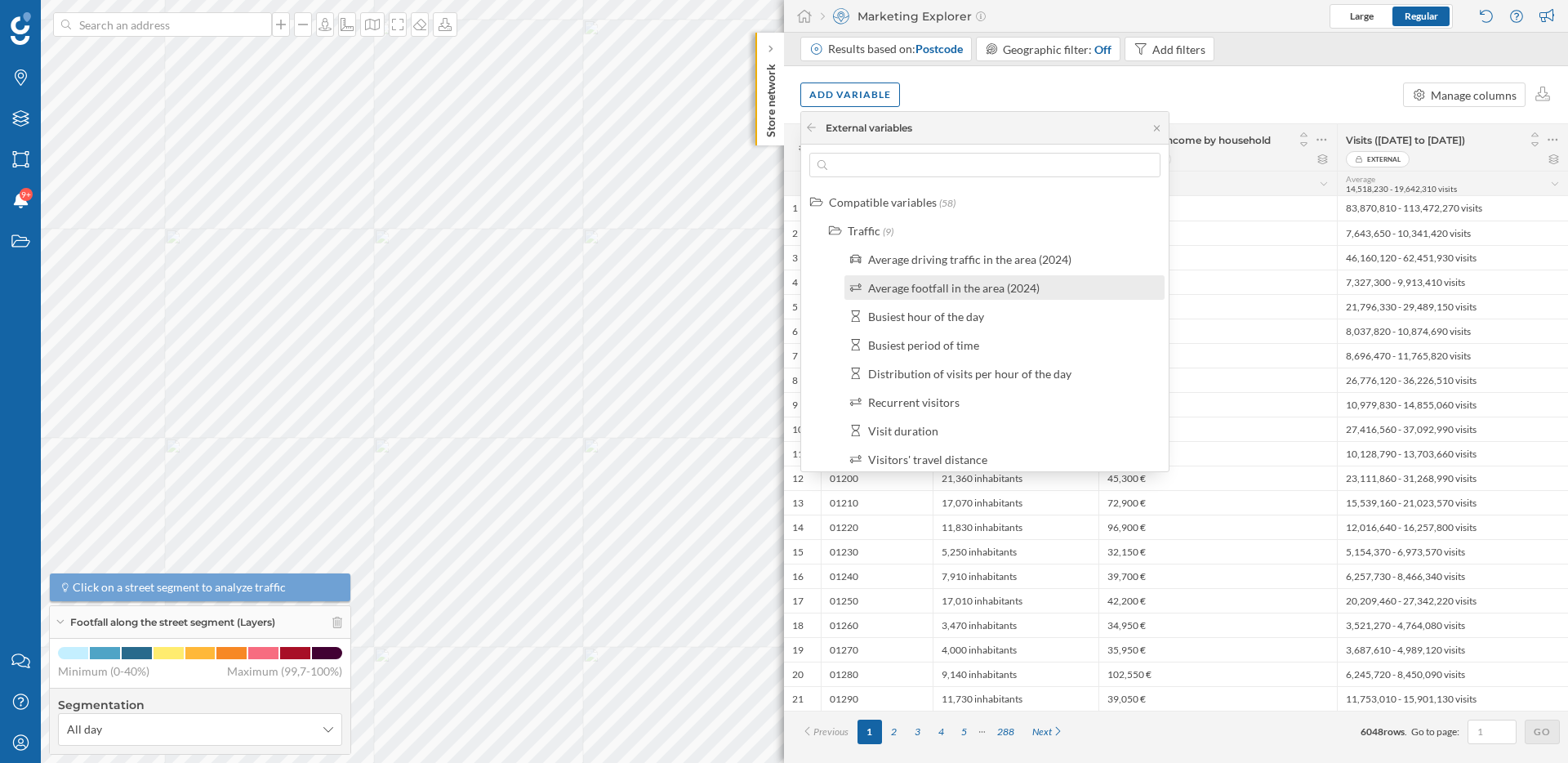
click at [922, 286] on div "Average footfall in the area (2024)" at bounding box center [953, 288] width 172 height 14
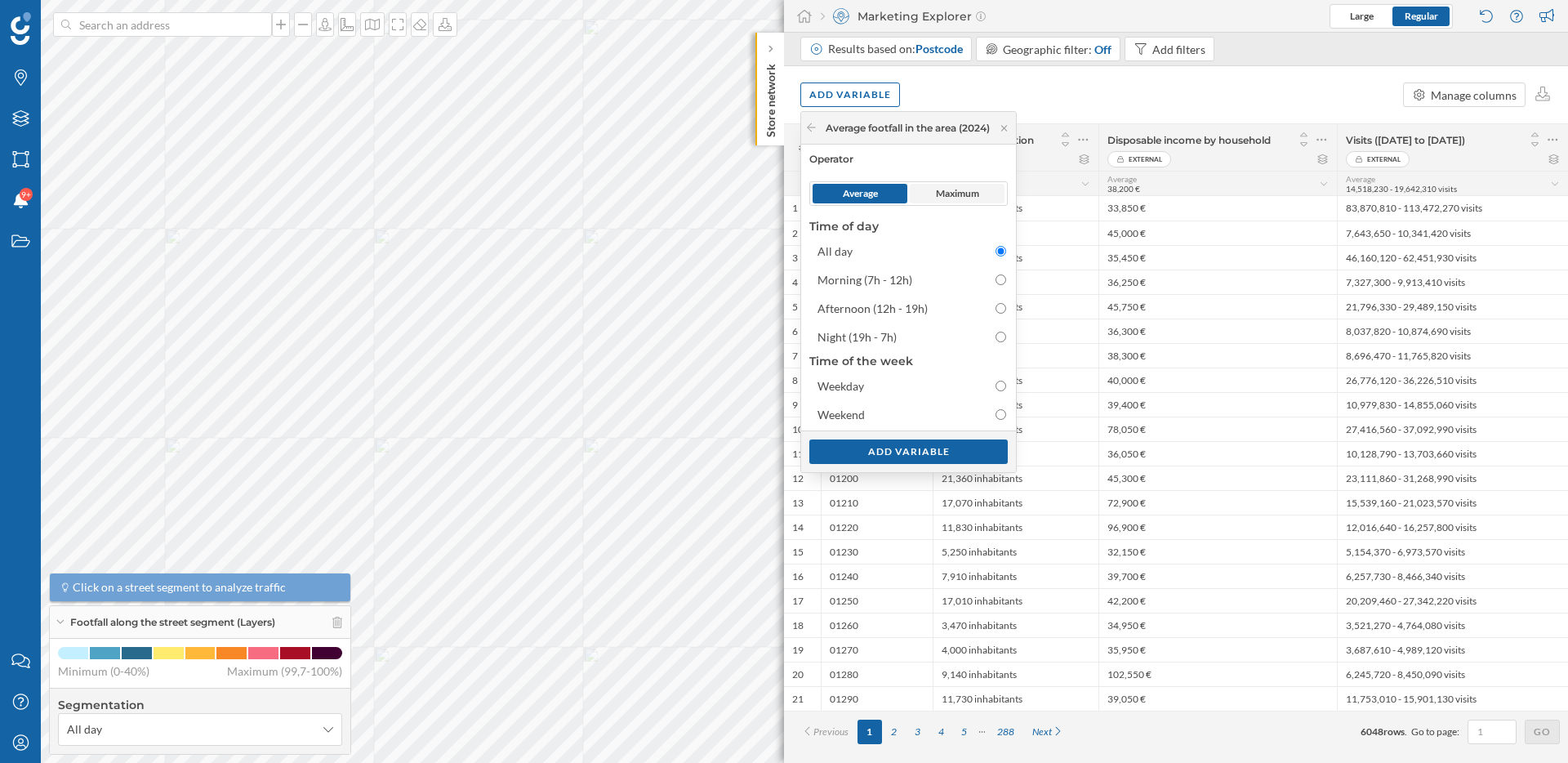
click at [936, 188] on span "Maximum" at bounding box center [956, 193] width 94 height 20
click at [976, 452] on div "Add variable" at bounding box center [908, 450] width 198 height 25
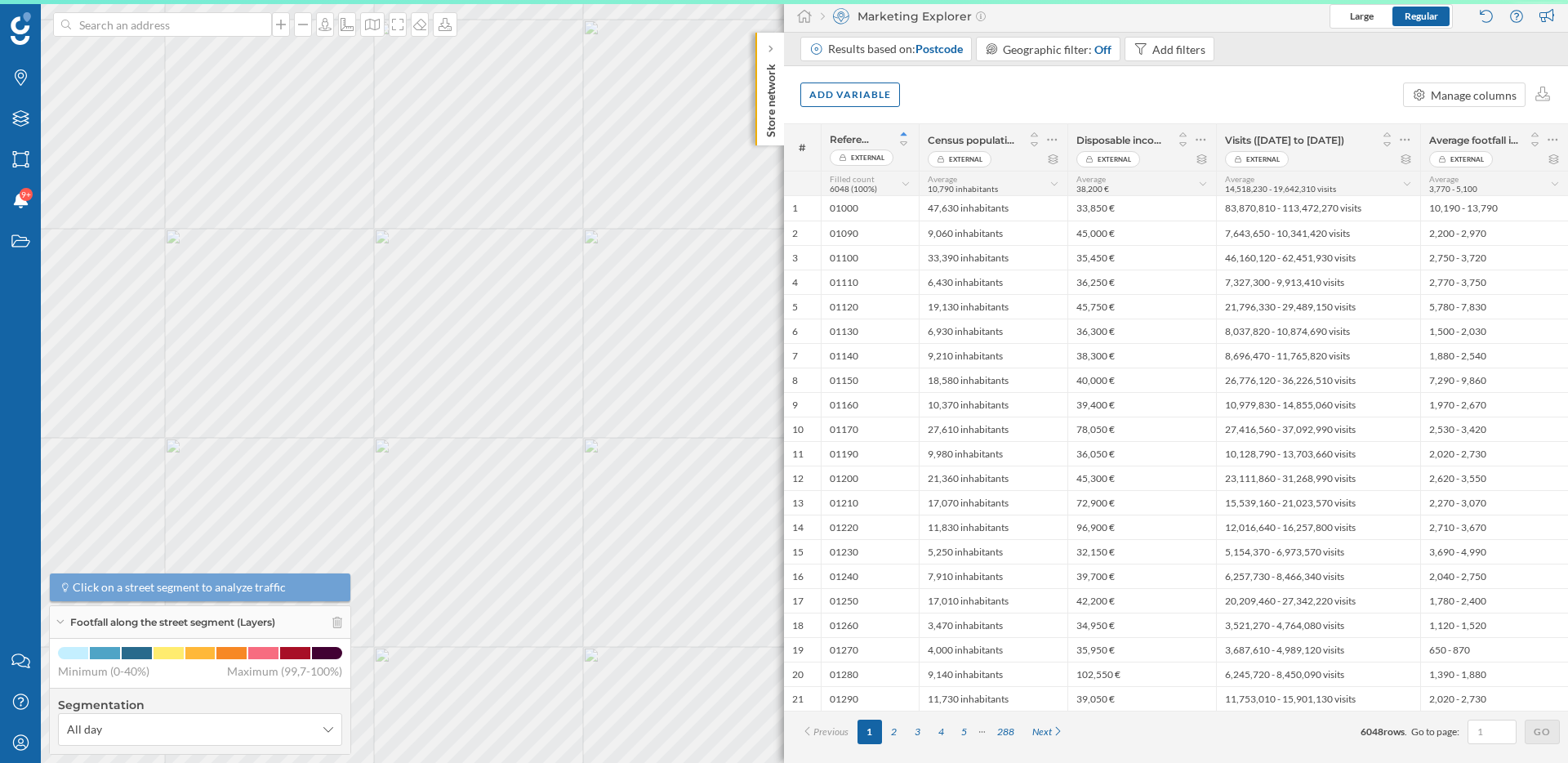
scroll to position [0, 0]
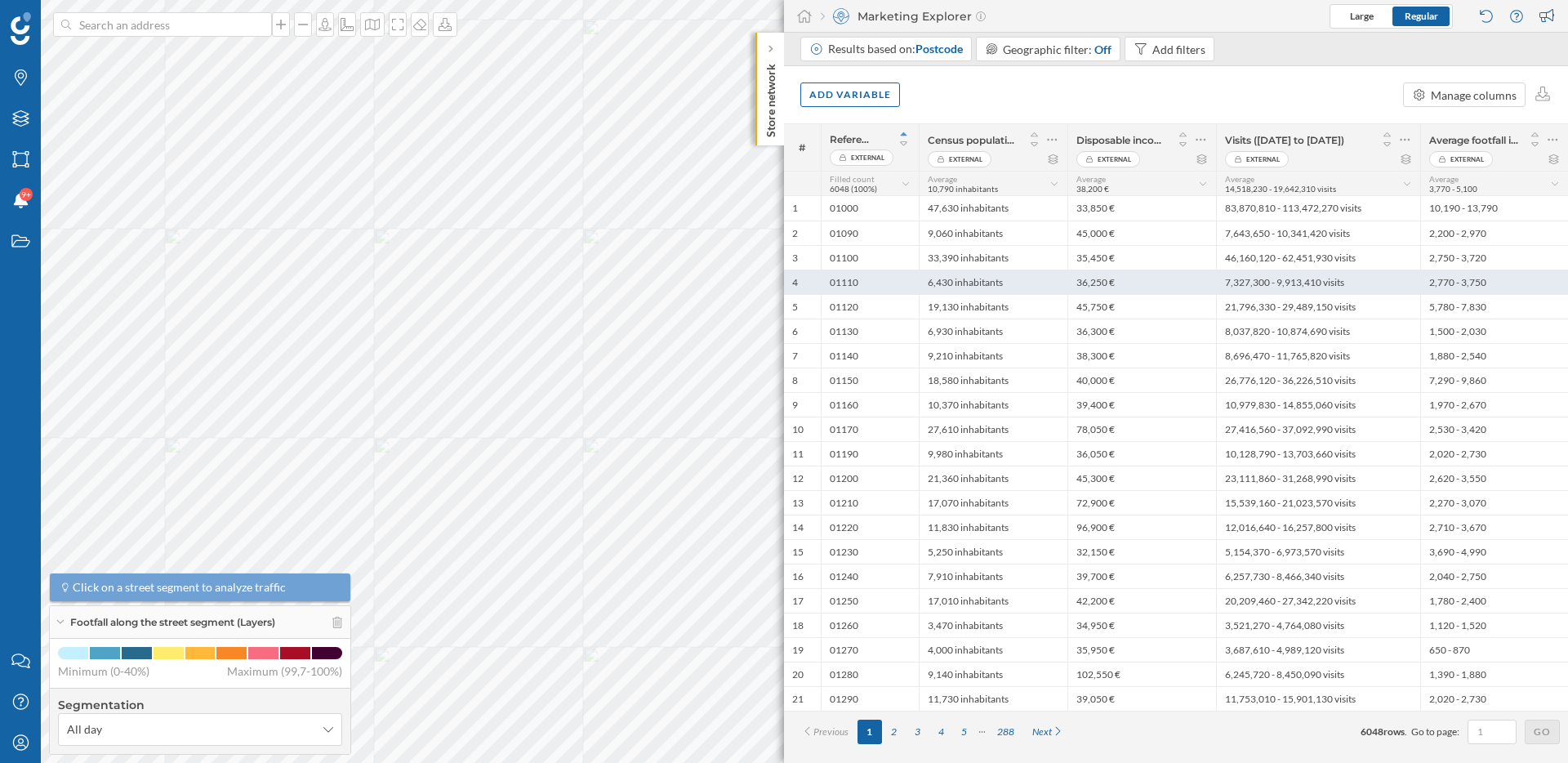
click at [961, 287] on div "6,430 inhabitants" at bounding box center [993, 282] width 149 height 25
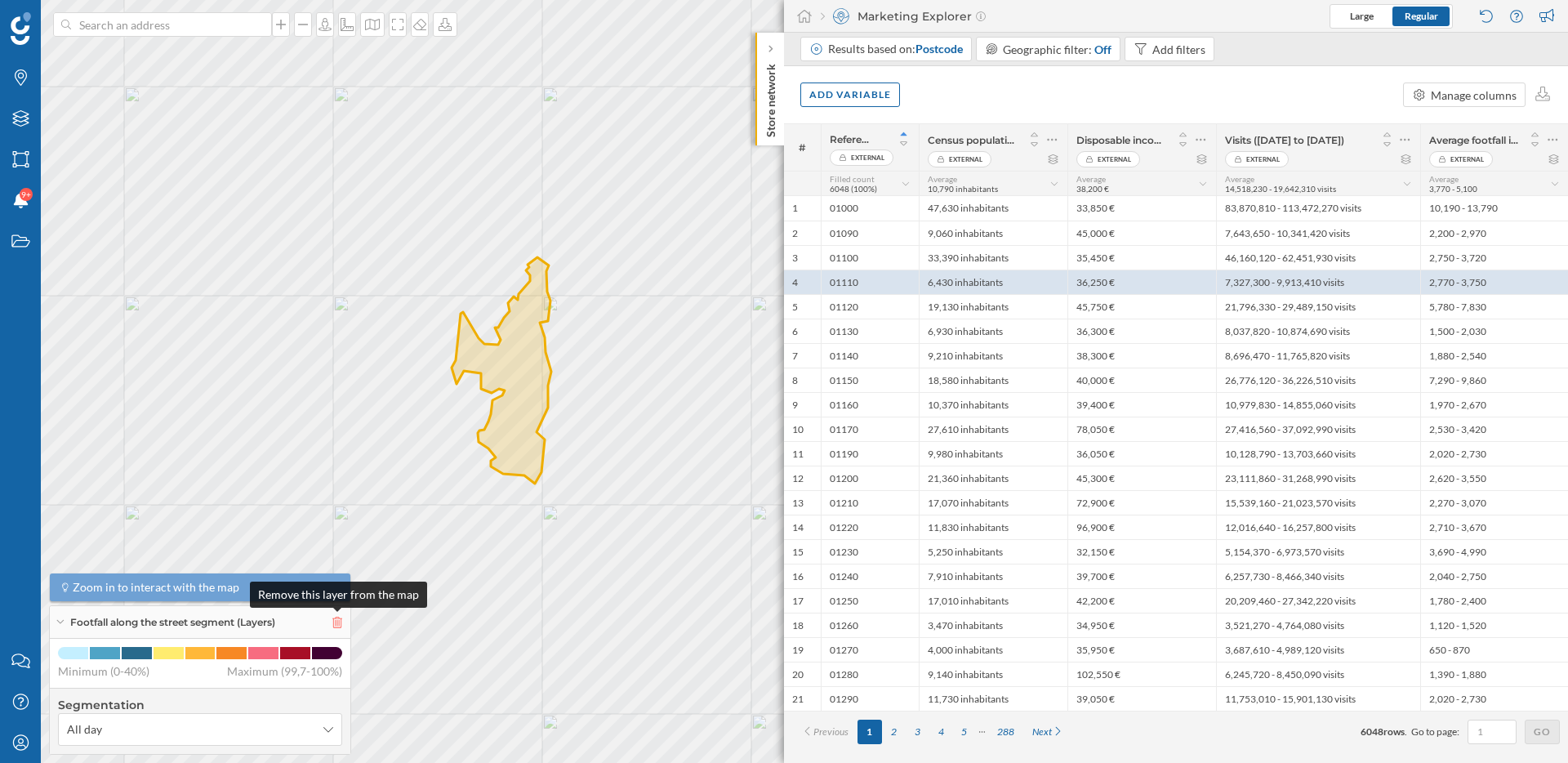
click at [339, 624] on icon at bounding box center [337, 623] width 10 height 12
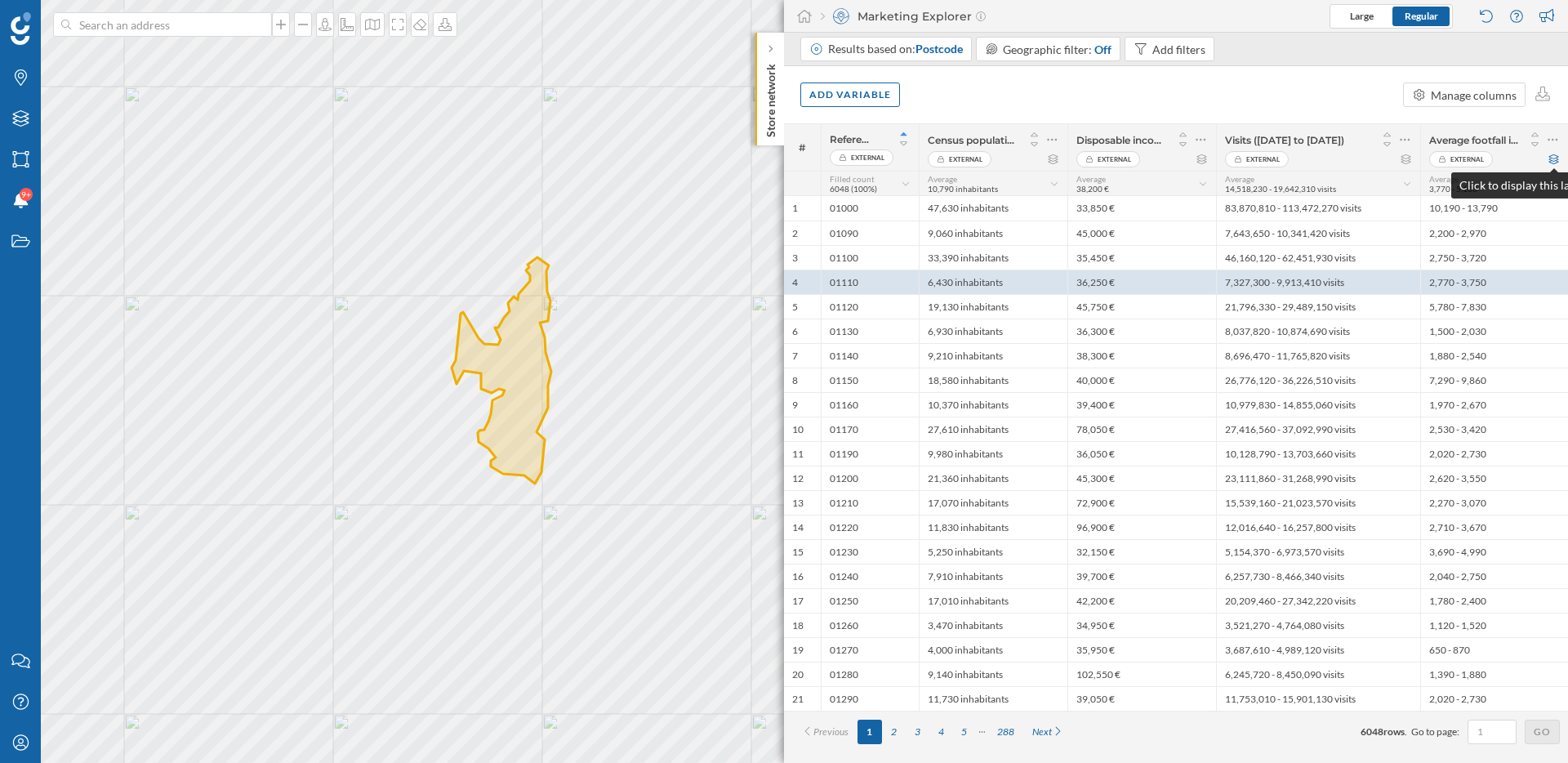
click at [1557, 160] on icon at bounding box center [1553, 160] width 12 height 10
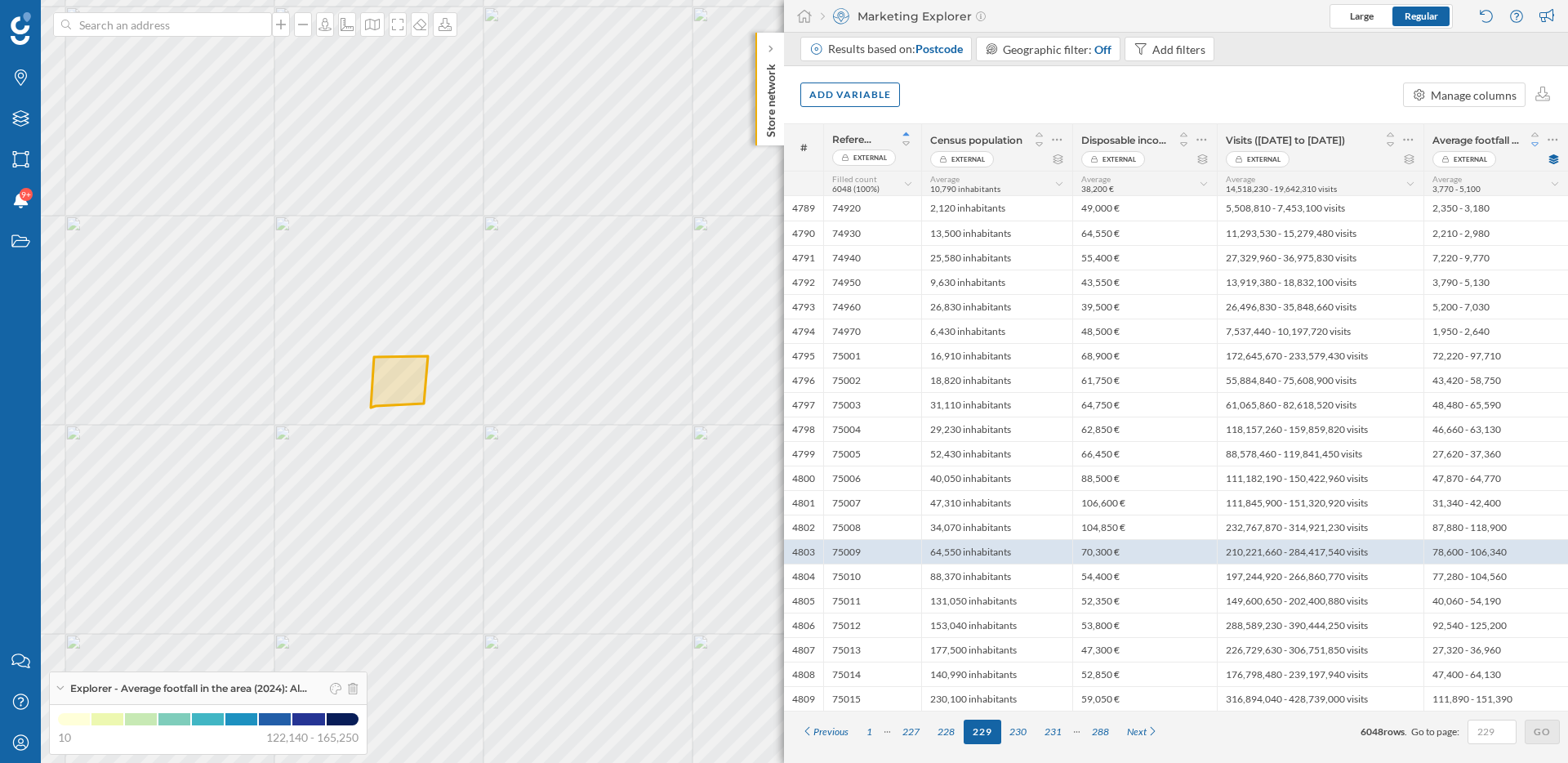
click at [1534, 146] on icon at bounding box center [1534, 144] width 7 height 4
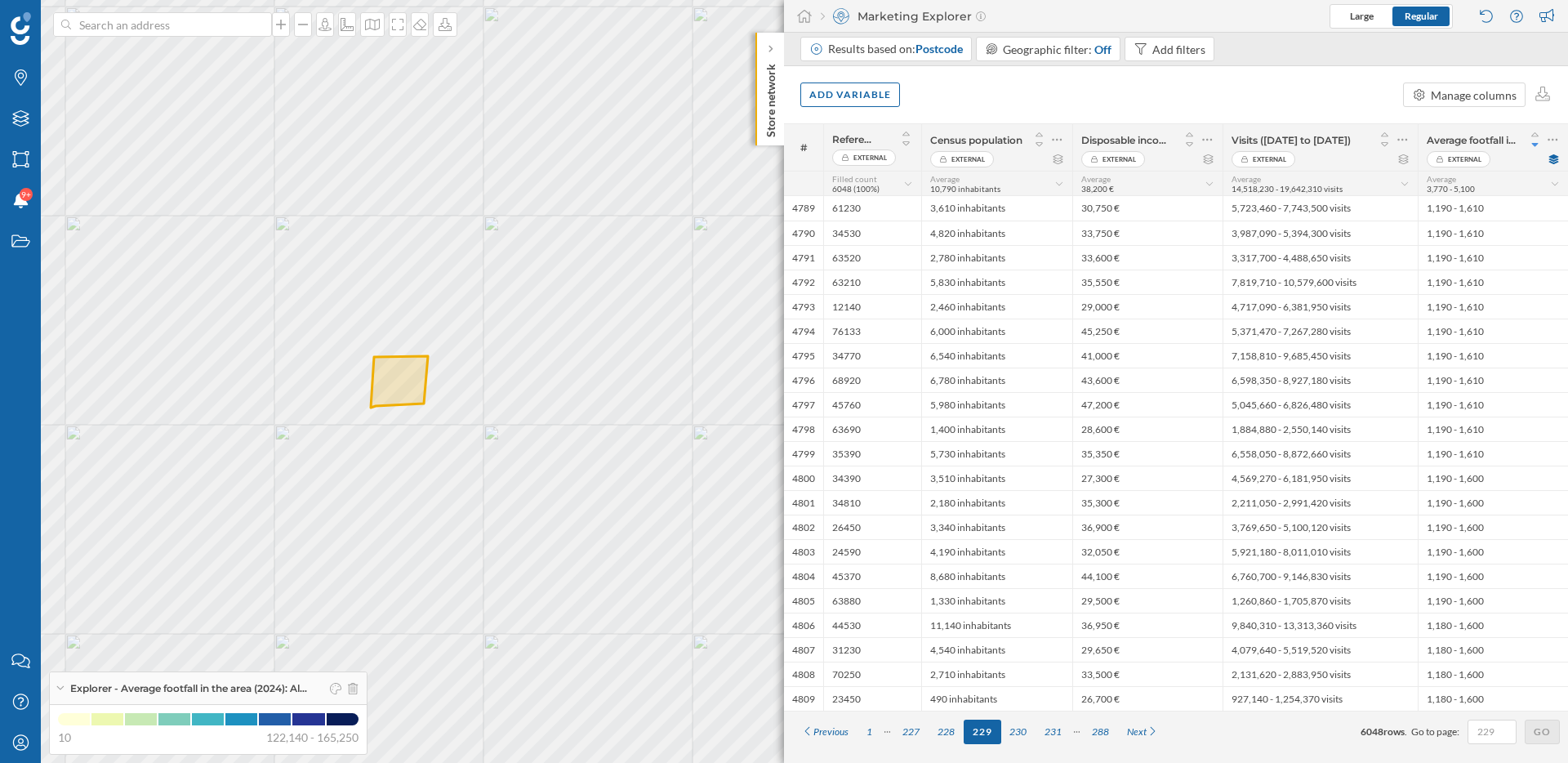
click at [1534, 146] on icon at bounding box center [1534, 145] width 7 height 4
click at [1534, 135] on icon at bounding box center [1534, 135] width 15 height 12
click at [870, 726] on div "1" at bounding box center [869, 731] width 24 height 25
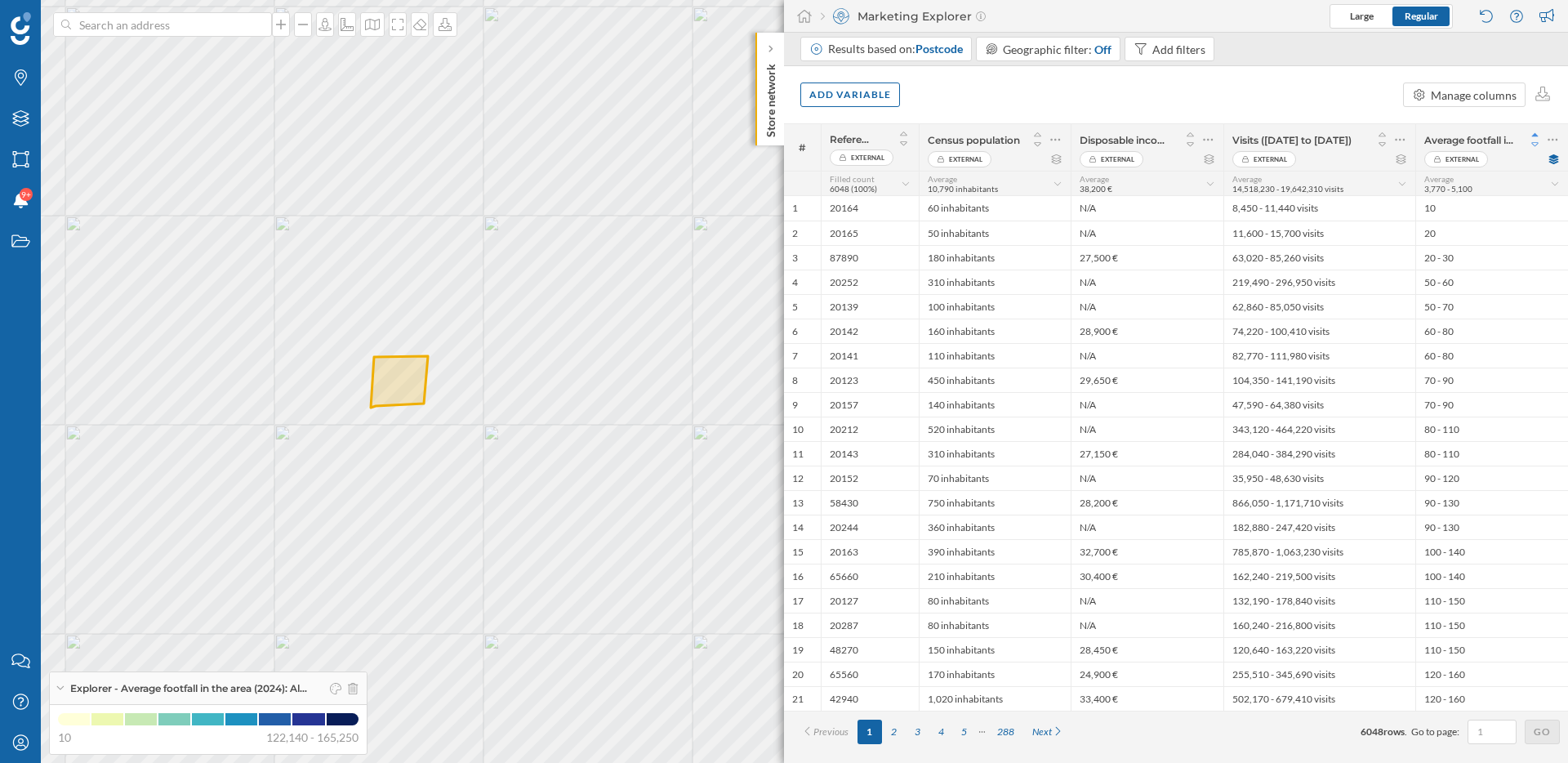
click at [1536, 146] on icon at bounding box center [1534, 145] width 15 height 12
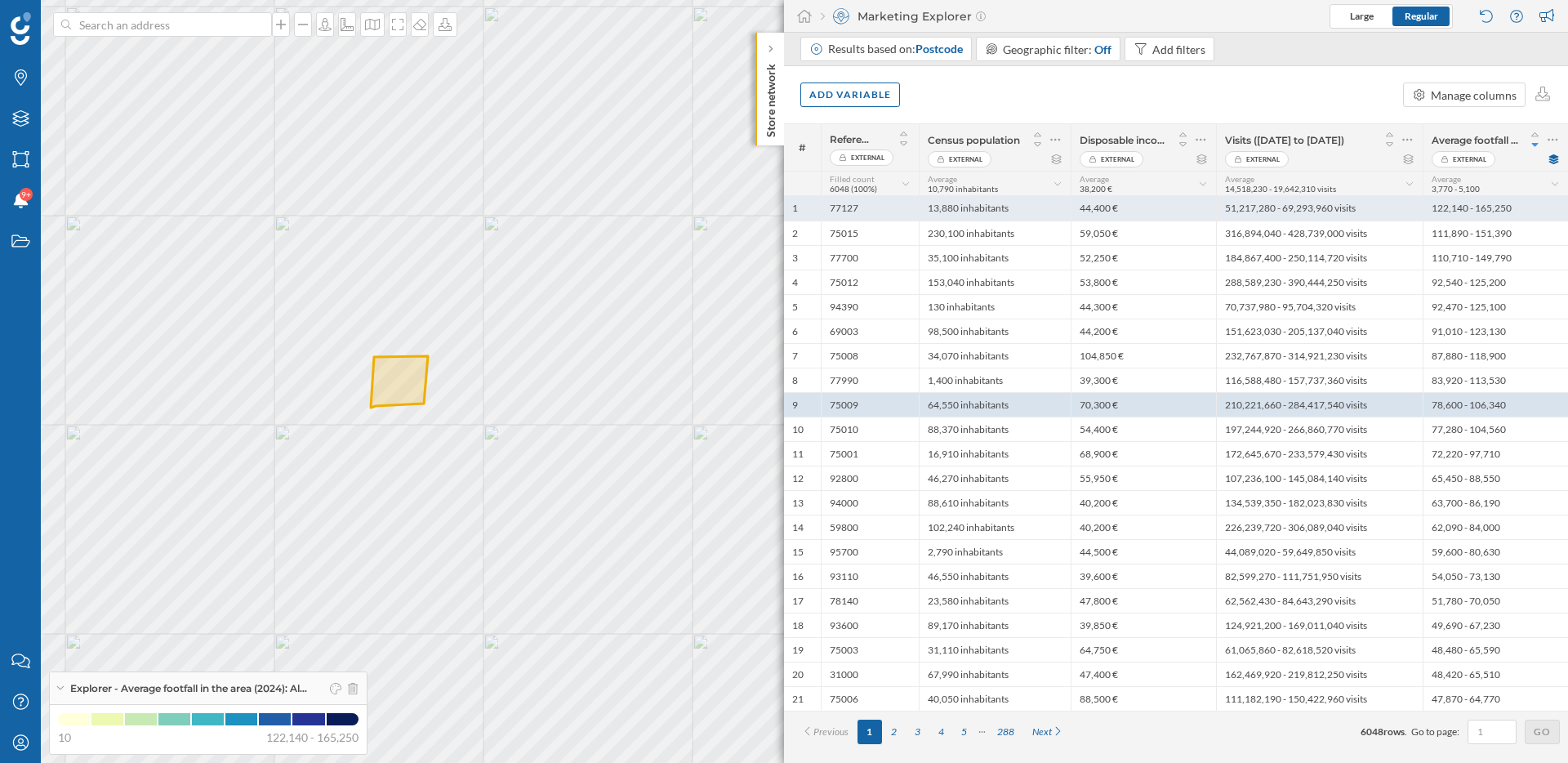
click at [1458, 210] on div "122,140 - 165,250" at bounding box center [1495, 208] width 146 height 25
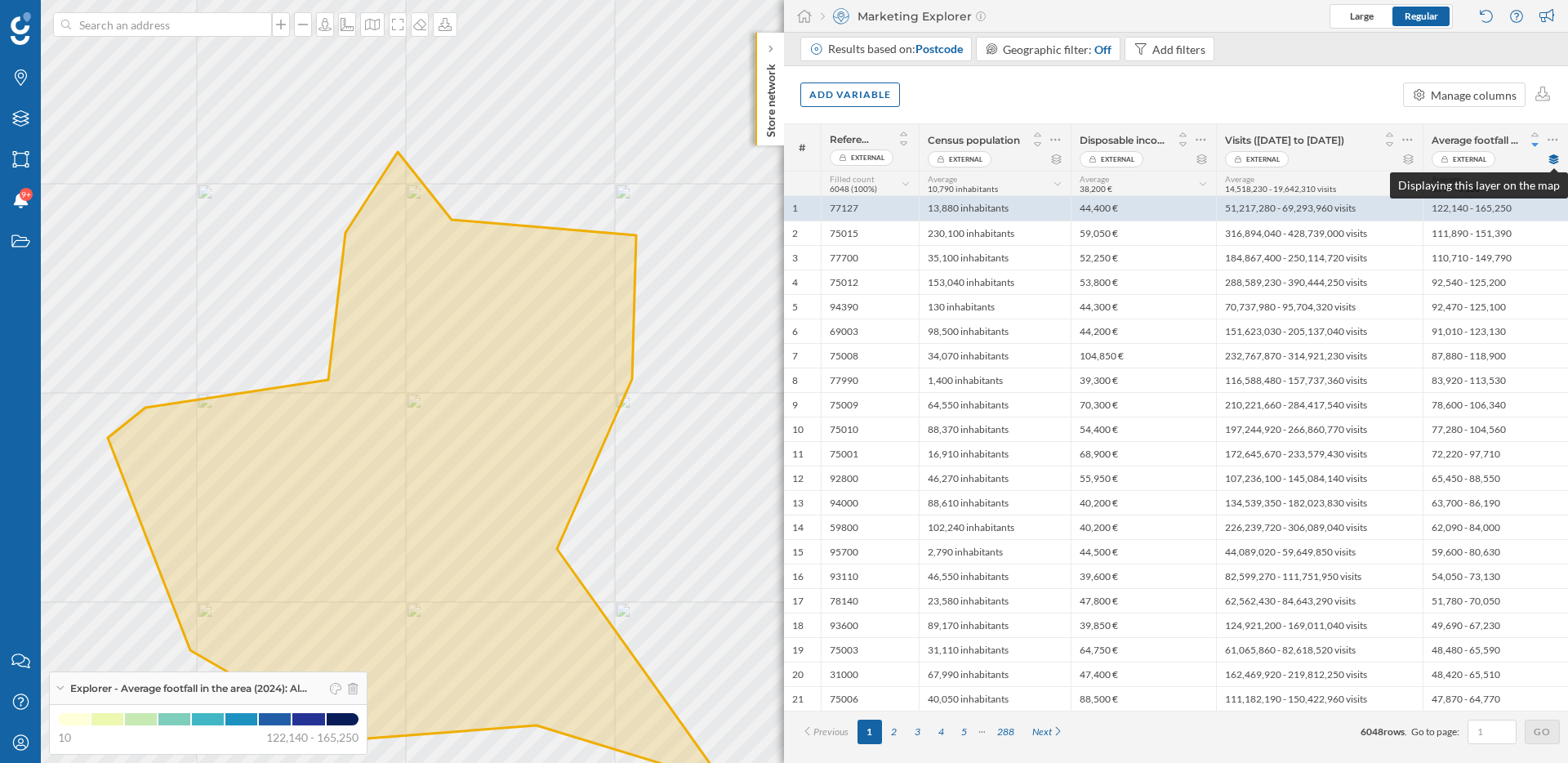
click at [1557, 160] on icon at bounding box center [1553, 160] width 12 height 10
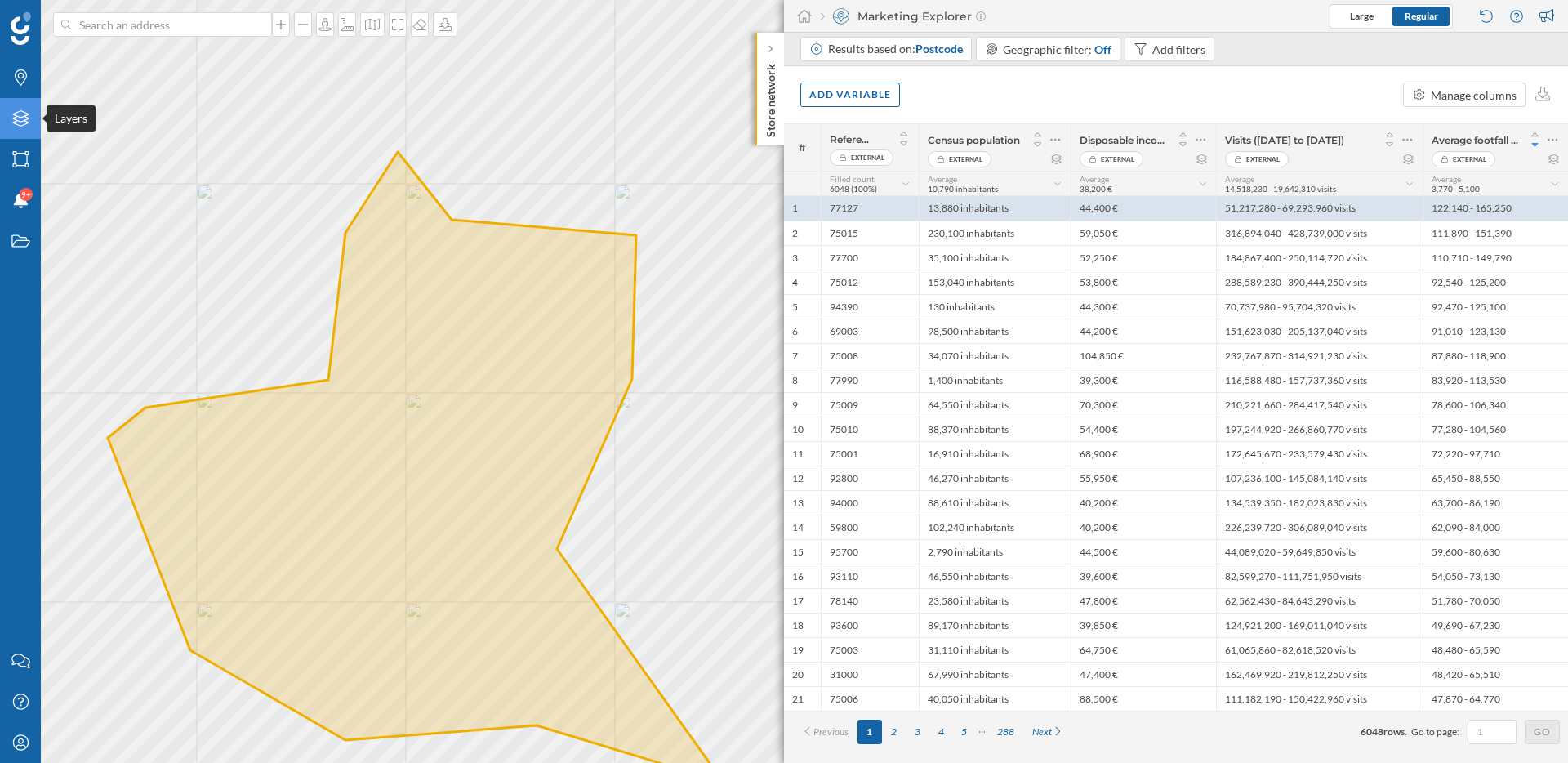
click at [20, 110] on icon "Layers" at bounding box center [21, 118] width 21 height 16
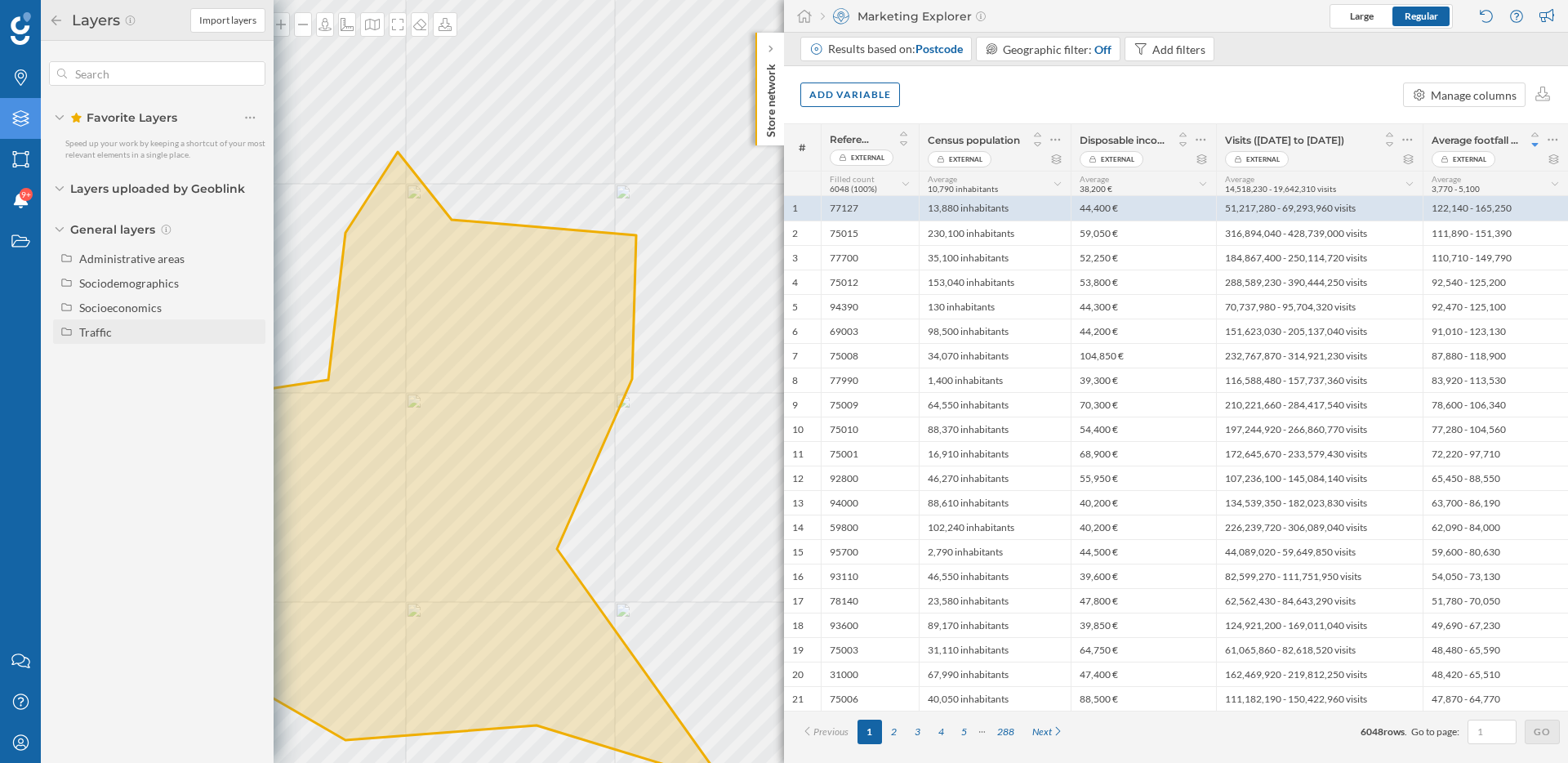
click at [96, 334] on div "Traffic" at bounding box center [95, 332] width 33 height 14
click at [114, 385] on div "Footfall" at bounding box center [105, 381] width 40 height 14
click at [249, 385] on input "Footfall" at bounding box center [254, 381] width 11 height 11
radio input "true"
